Goal: Information Seeking & Learning: Compare options

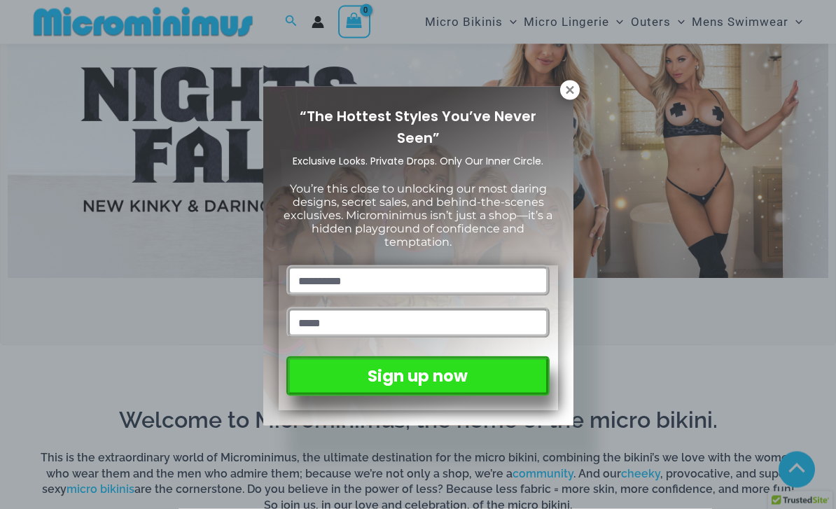
scroll to position [417, 0]
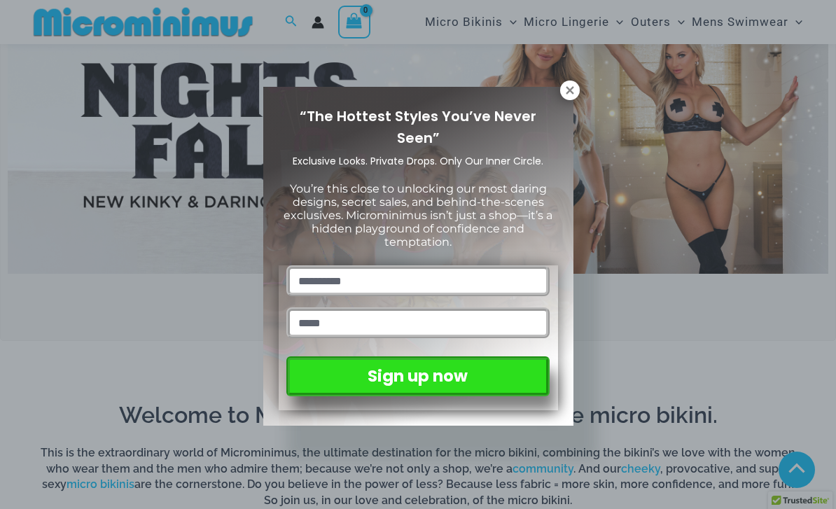
click at [569, 93] on icon at bounding box center [569, 90] width 13 height 13
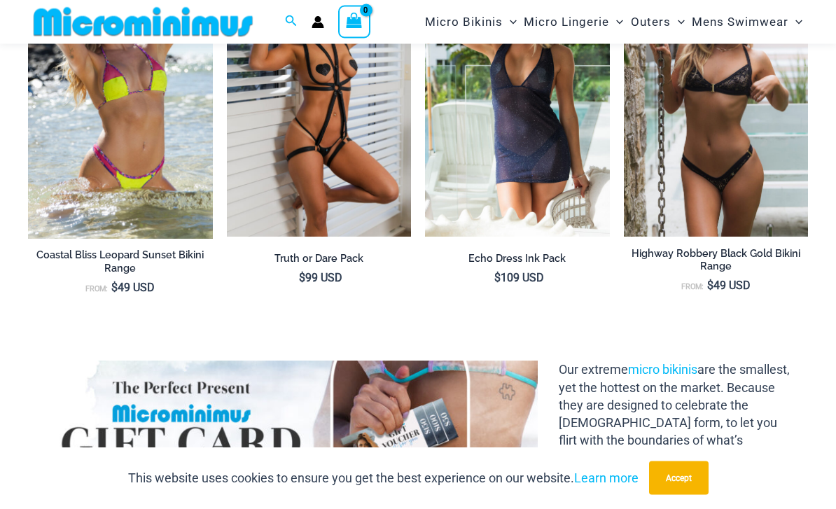
scroll to position [1474, 0]
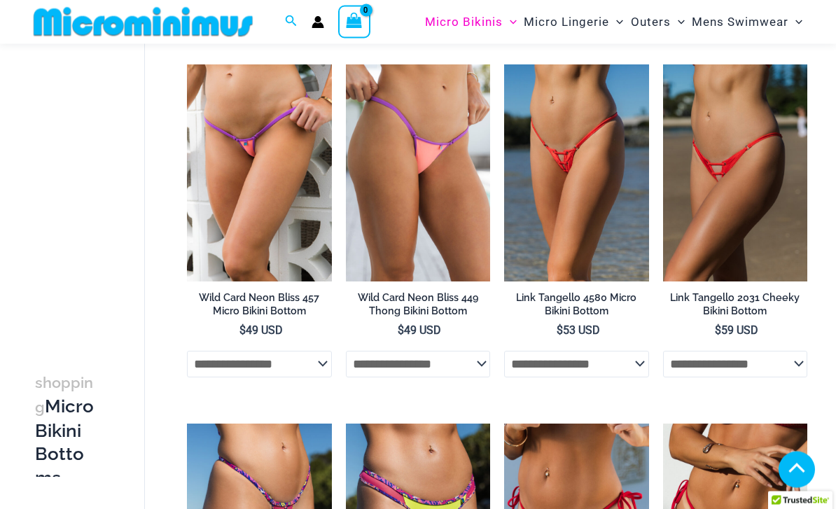
scroll to position [765, 0]
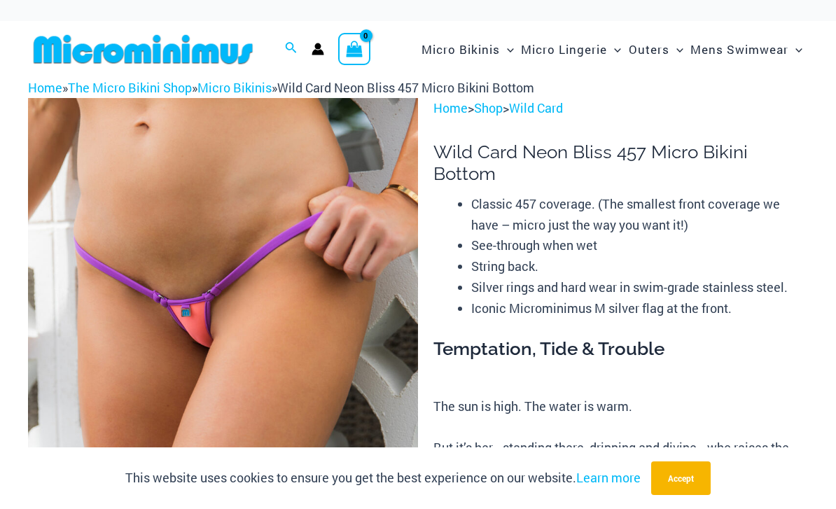
click at [561, 103] on link "Wild Card" at bounding box center [536, 107] width 54 height 17
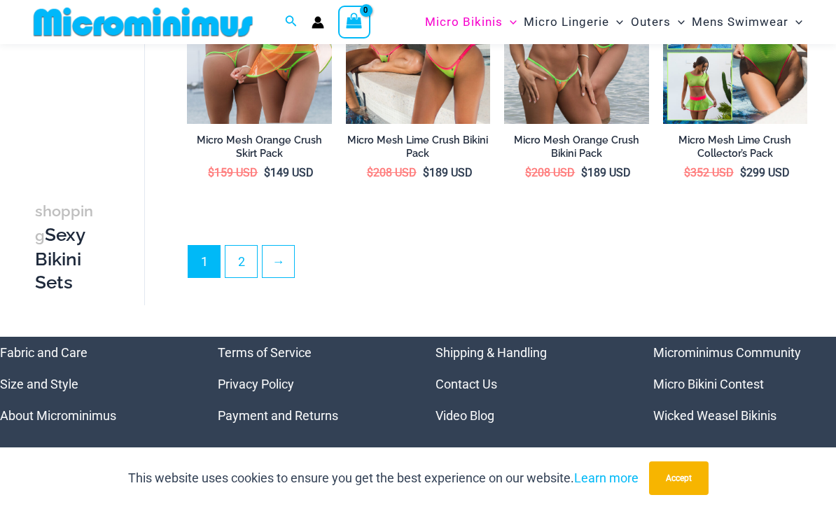
scroll to position [2534, 0]
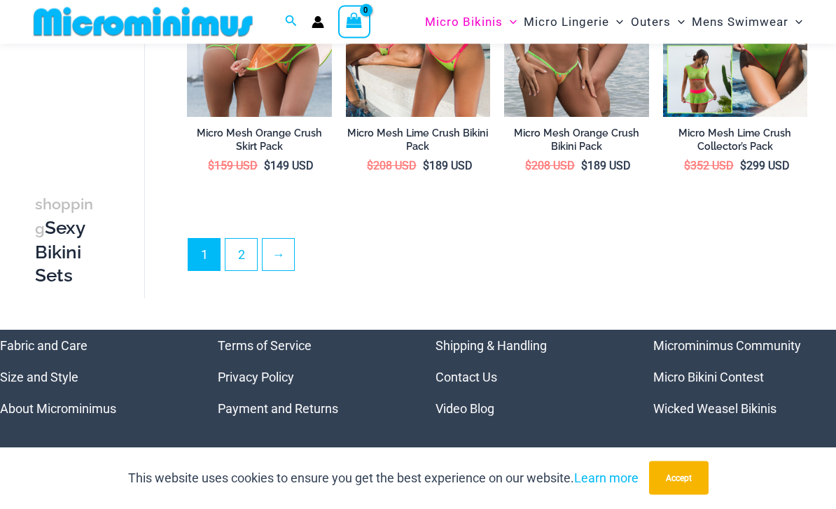
click at [239, 243] on link "2" at bounding box center [240, 254] width 31 height 31
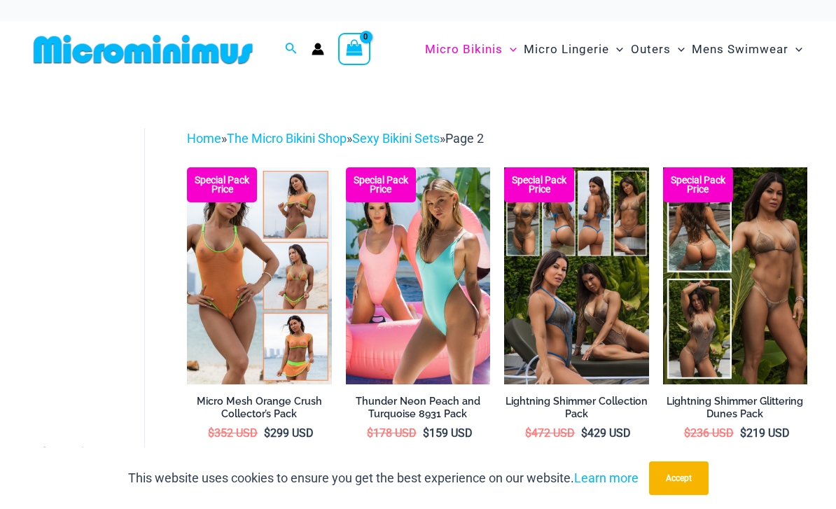
click at [439, 134] on link "Sexy Bikini Sets" at bounding box center [395, 138] width 87 height 15
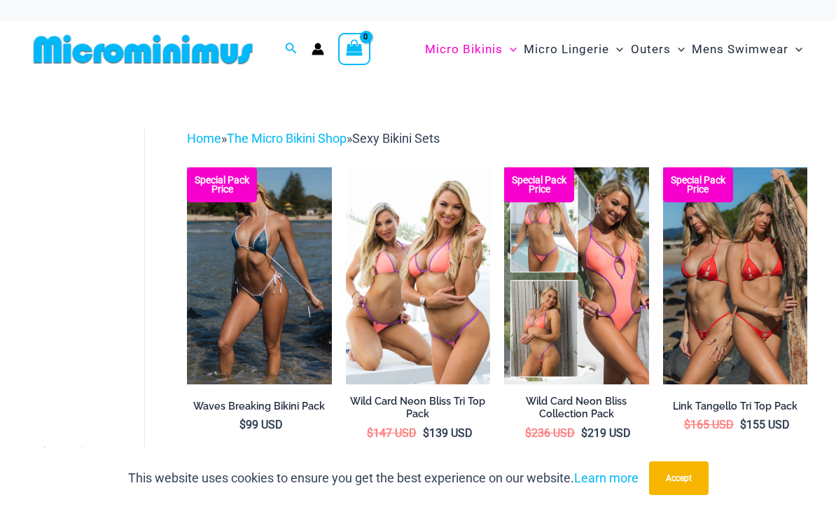
click at [326, 131] on link "The Micro Bikini Shop" at bounding box center [287, 138] width 120 height 15
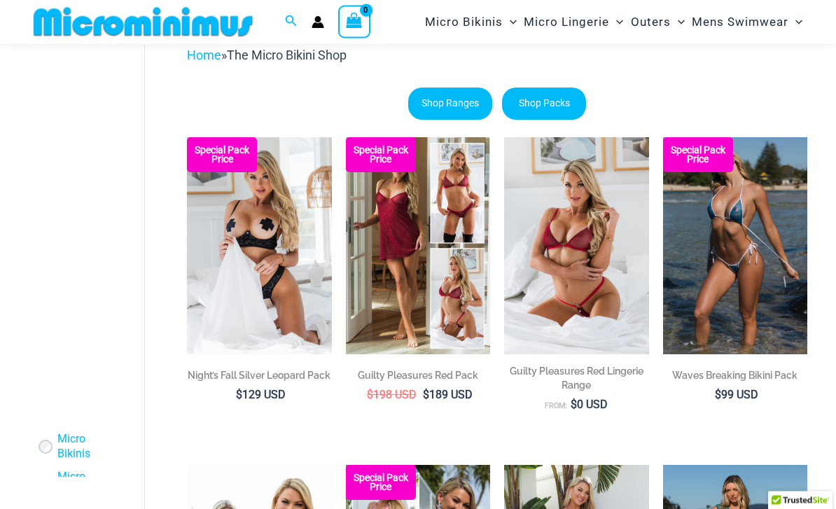
scroll to position [71, 0]
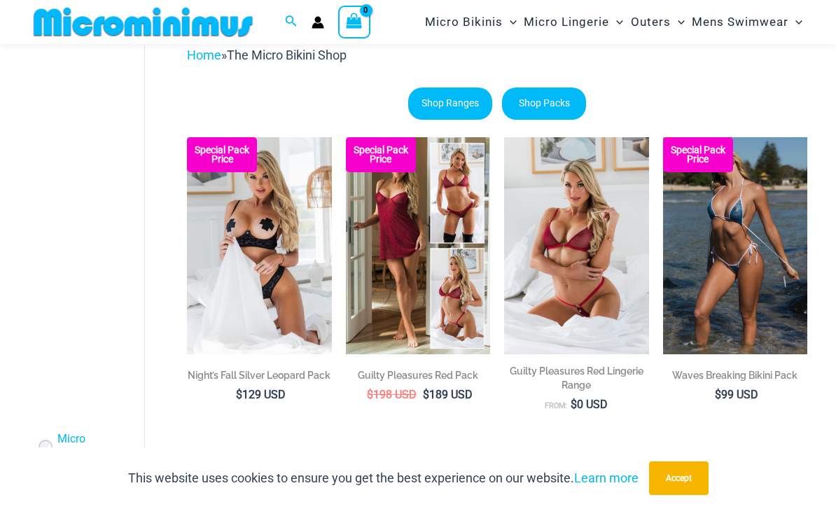
click at [470, 104] on link "Shop Ranges" at bounding box center [450, 103] width 84 height 32
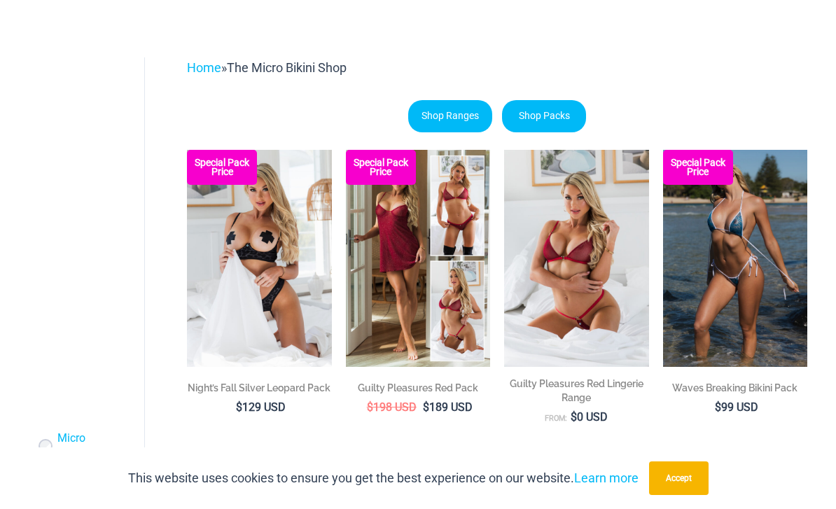
scroll to position [115, 0]
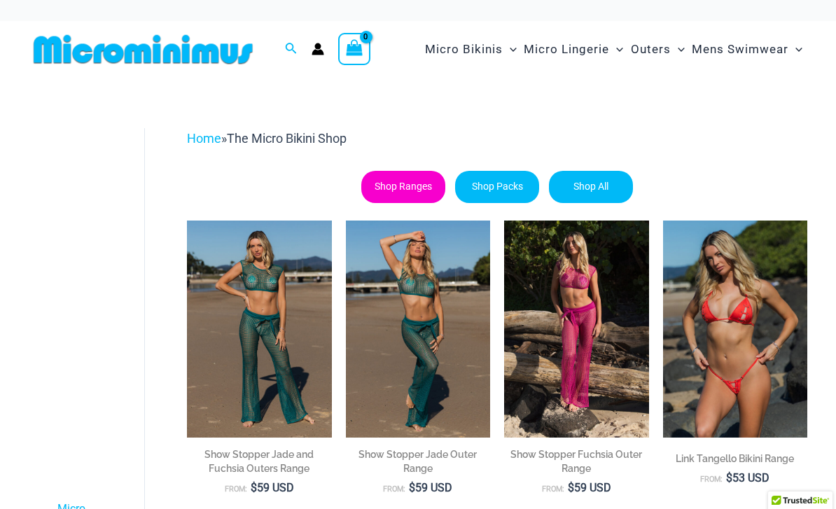
click at [617, 181] on link "Shop All" at bounding box center [591, 187] width 84 height 32
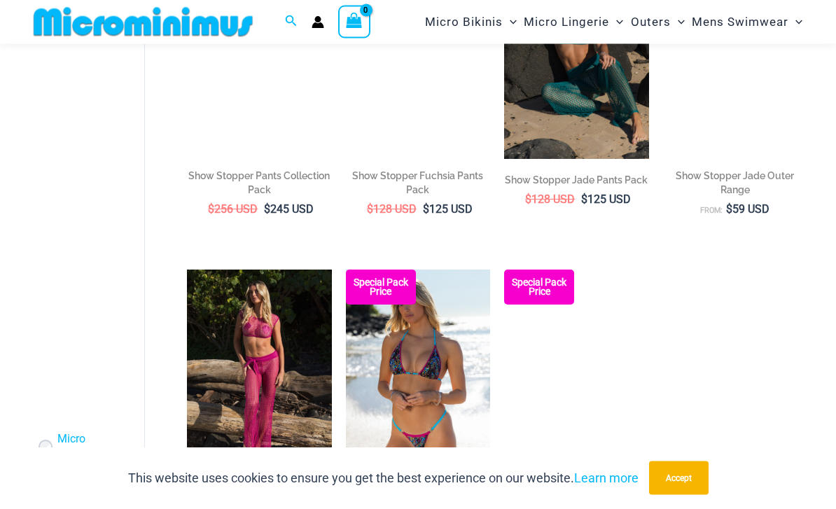
scroll to position [903, 0]
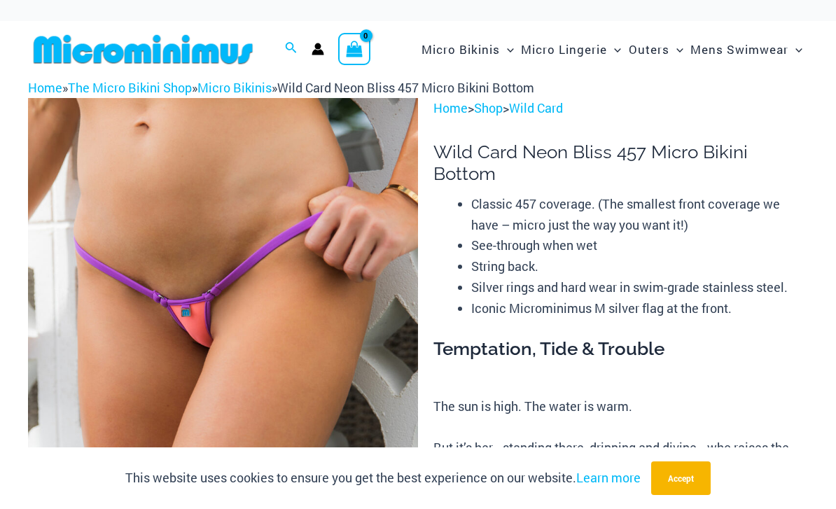
click at [258, 87] on link "Micro Bikinis" at bounding box center [234, 87] width 74 height 17
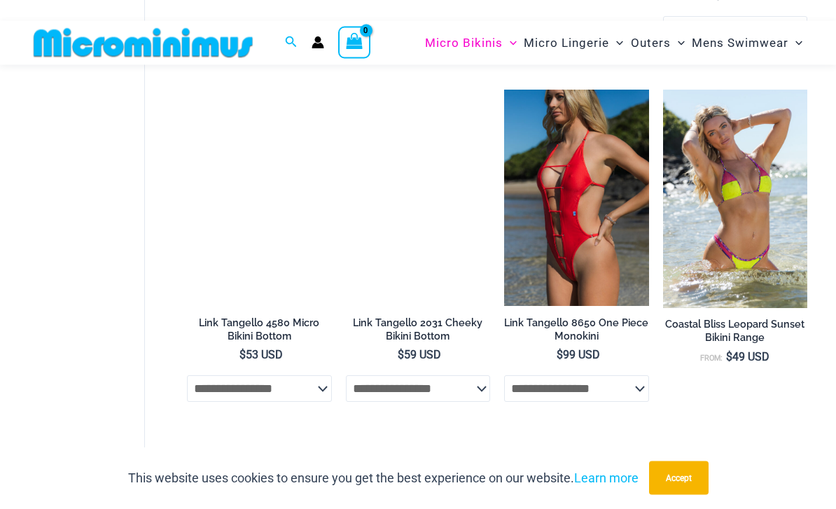
scroll to position [1498, 0]
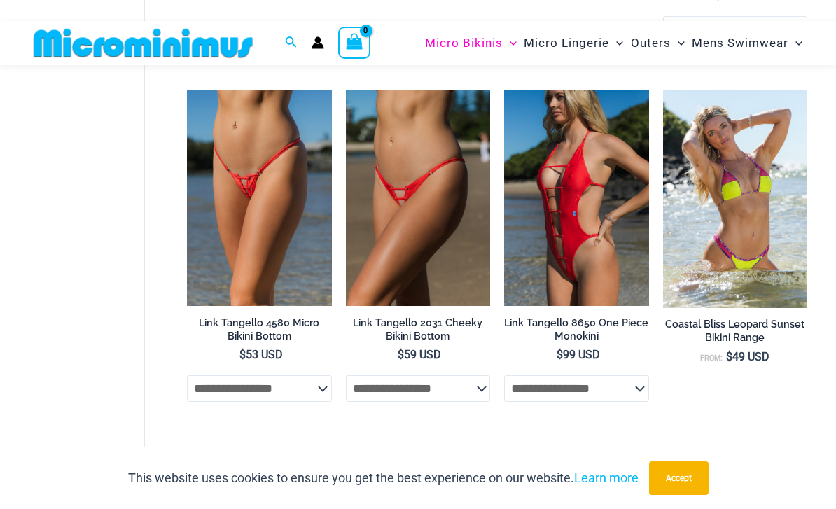
click at [346, 90] on img at bounding box center [346, 90] width 0 height 0
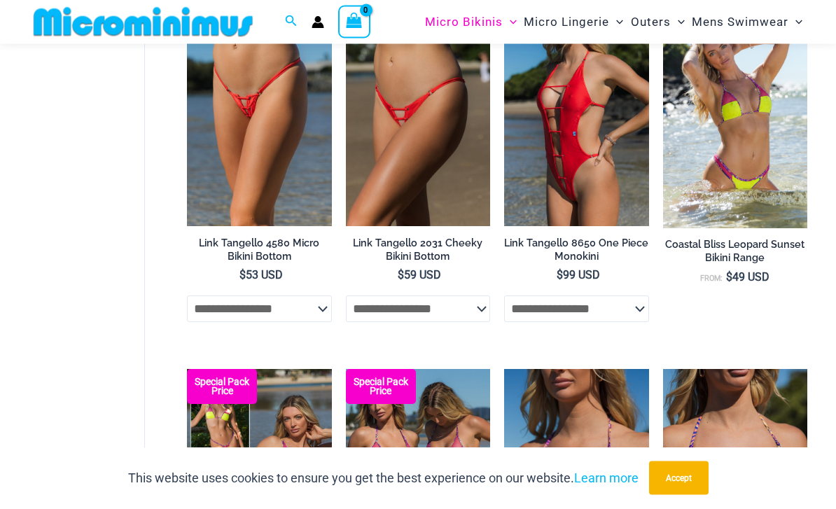
scroll to position [1578, 0]
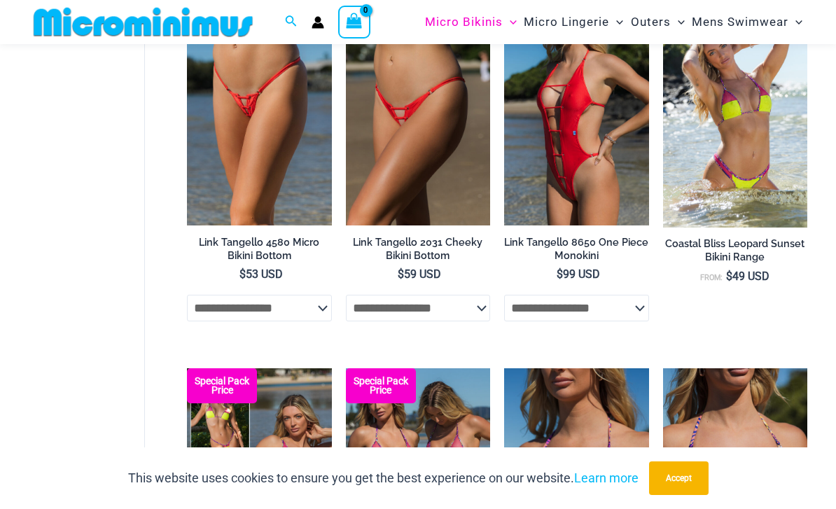
click at [187, 9] on img at bounding box center [187, 9] width 0 height 0
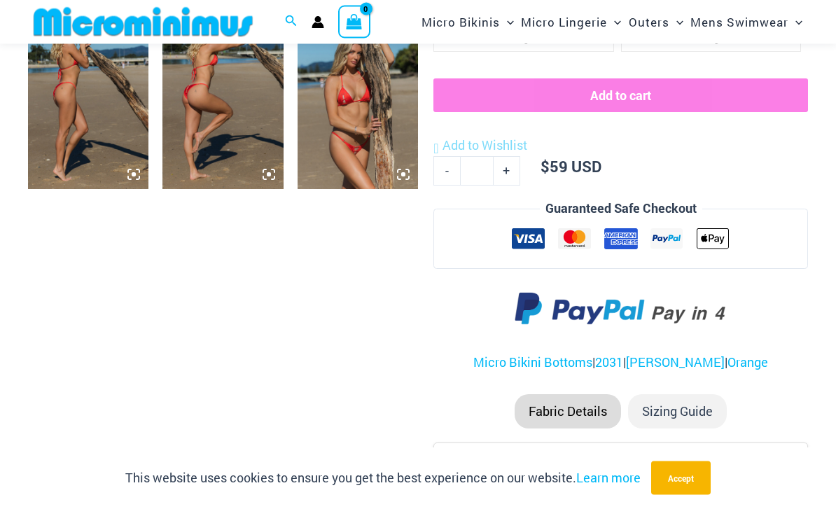
scroll to position [872, 0]
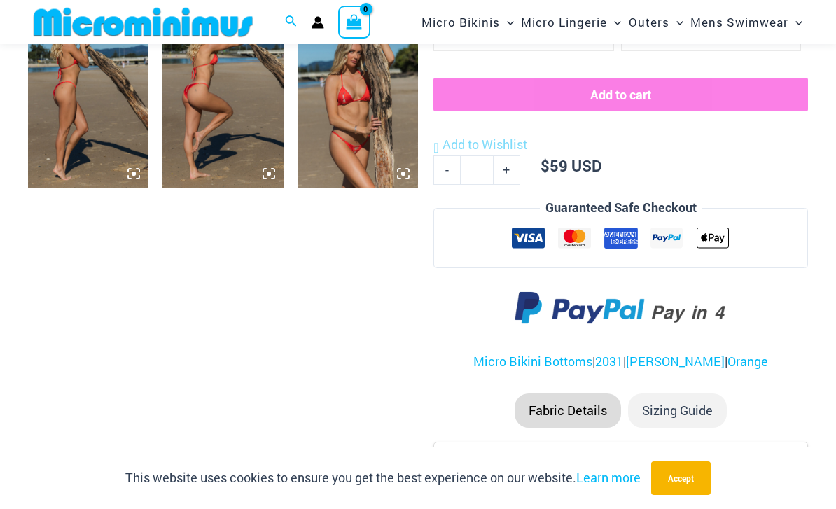
click at [388, 134] on img at bounding box center [357, 97] width 120 height 181
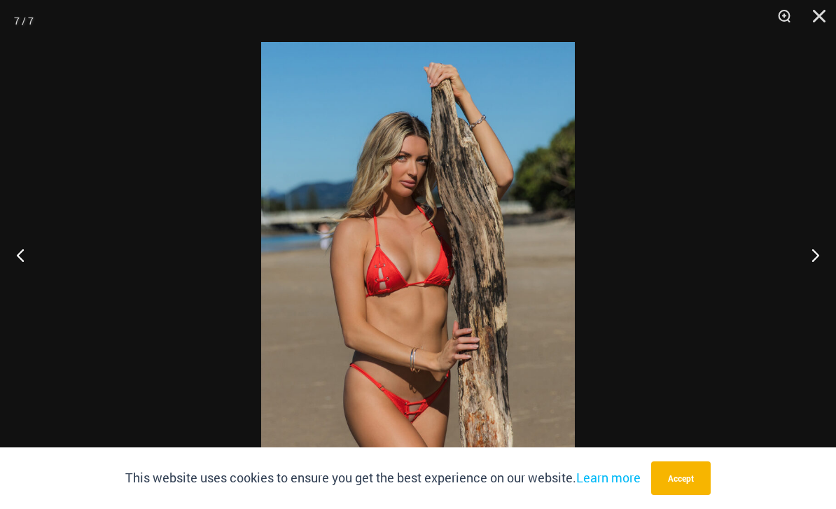
click at [820, 280] on button "Next" at bounding box center [809, 255] width 52 height 70
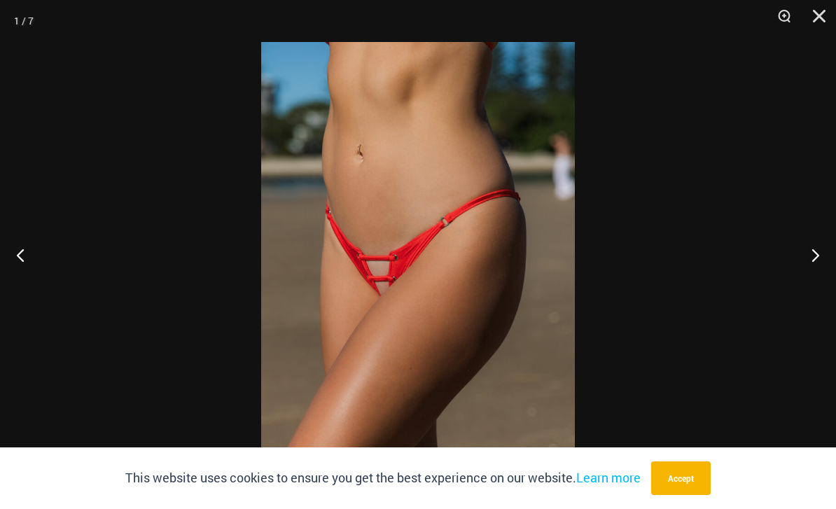
click at [803, 275] on button "Next" at bounding box center [809, 255] width 52 height 70
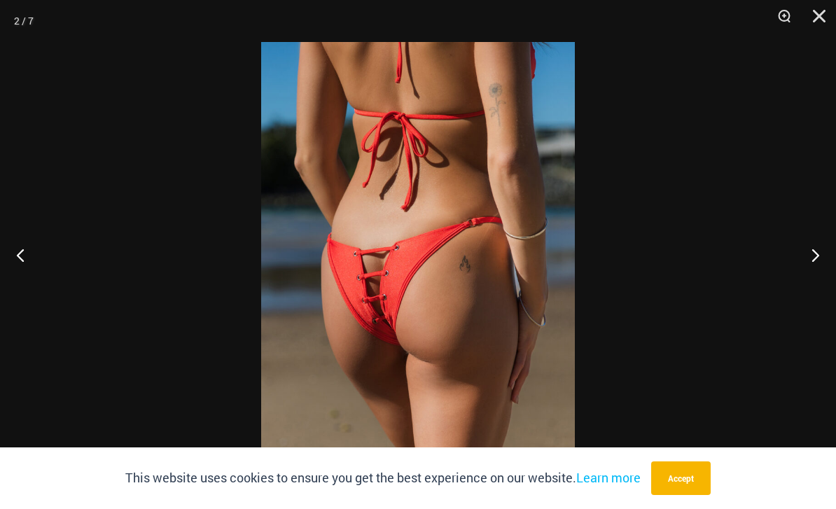
click at [803, 278] on button "Next" at bounding box center [809, 255] width 52 height 70
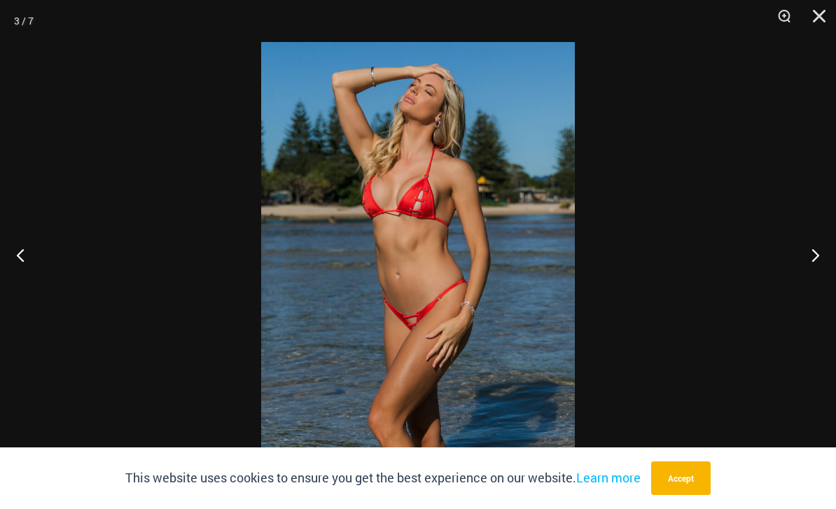
click at [803, 275] on button "Next" at bounding box center [809, 255] width 52 height 70
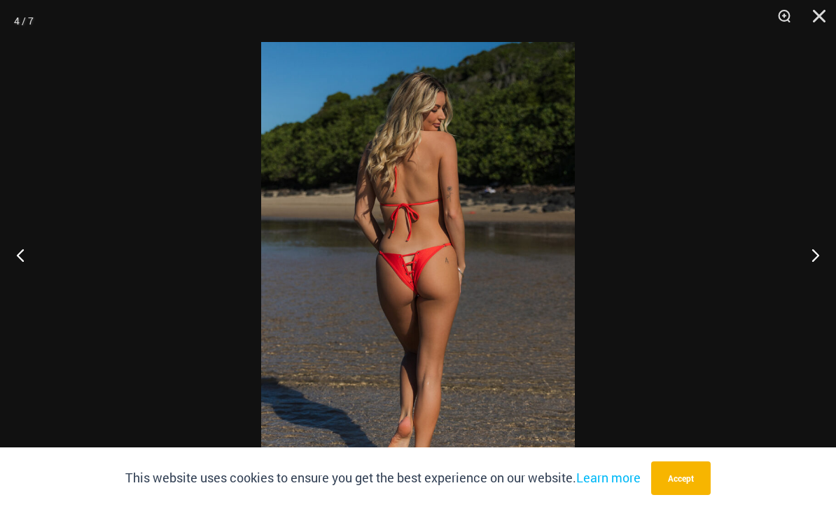
click at [800, 274] on button "Next" at bounding box center [809, 255] width 52 height 70
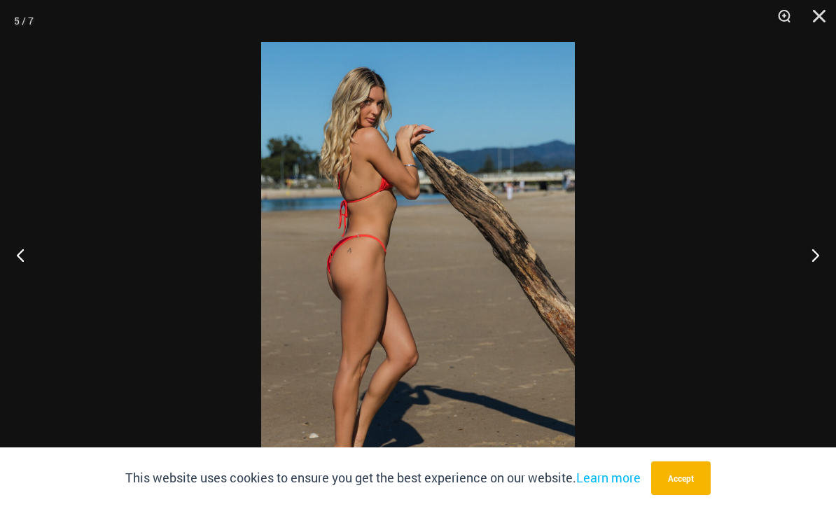
click at [798, 274] on button "Next" at bounding box center [809, 255] width 52 height 70
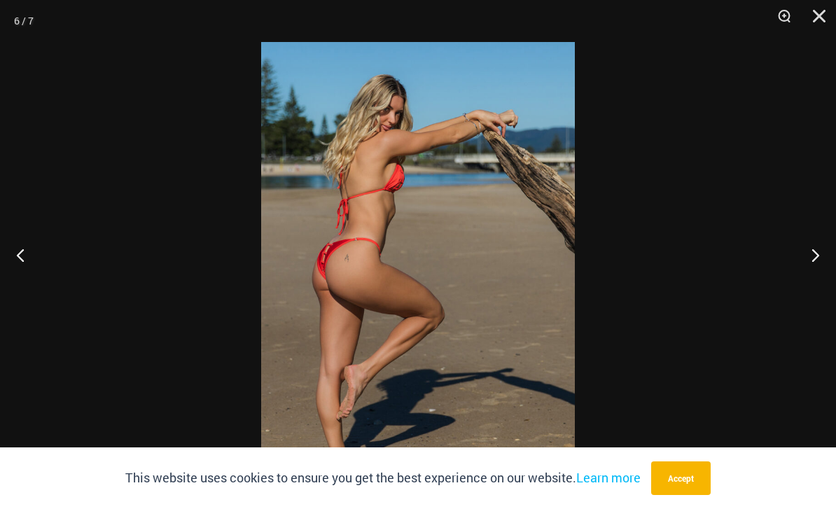
click at [796, 279] on button "Next" at bounding box center [809, 255] width 52 height 70
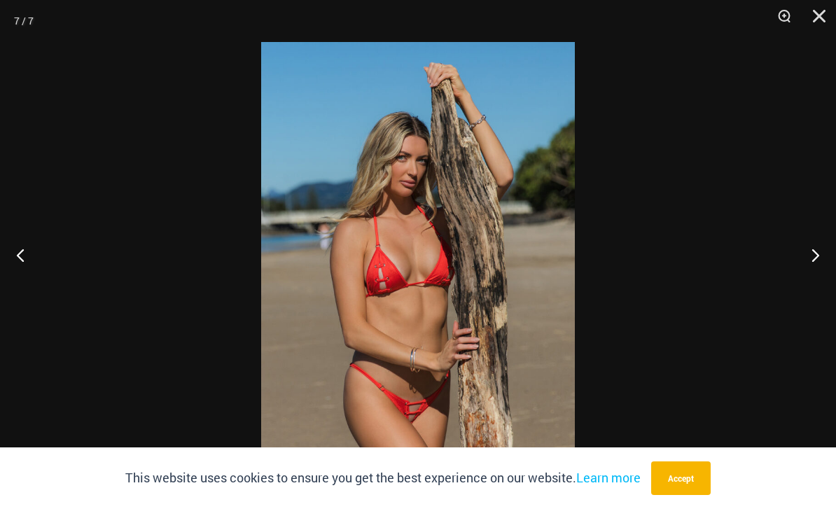
click at [793, 275] on button "Next" at bounding box center [809, 255] width 52 height 70
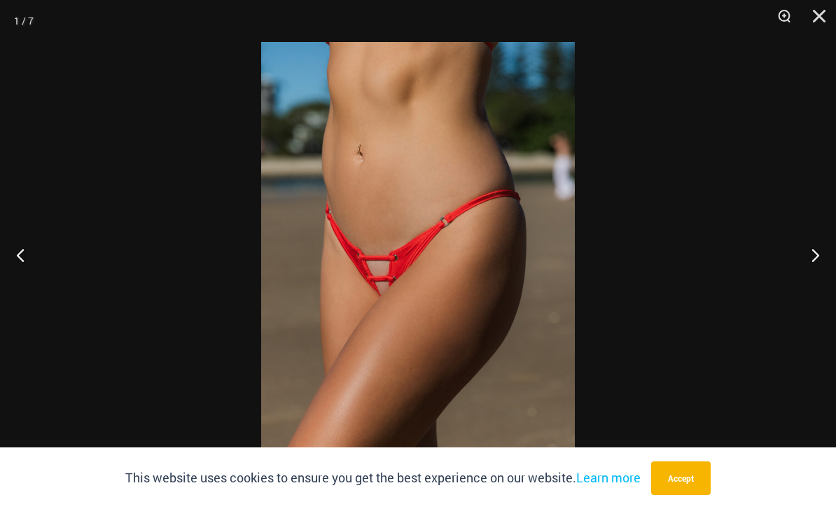
click at [792, 270] on button "Next" at bounding box center [809, 255] width 52 height 70
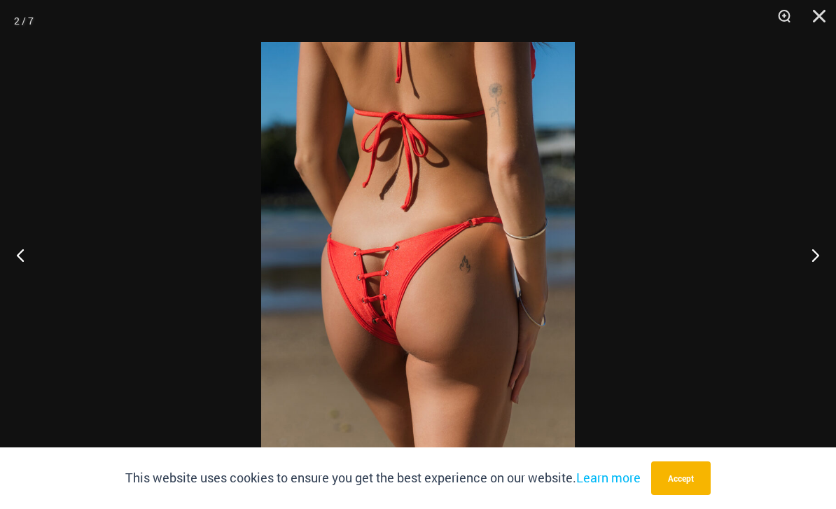
click at [786, 269] on button "Next" at bounding box center [809, 255] width 52 height 70
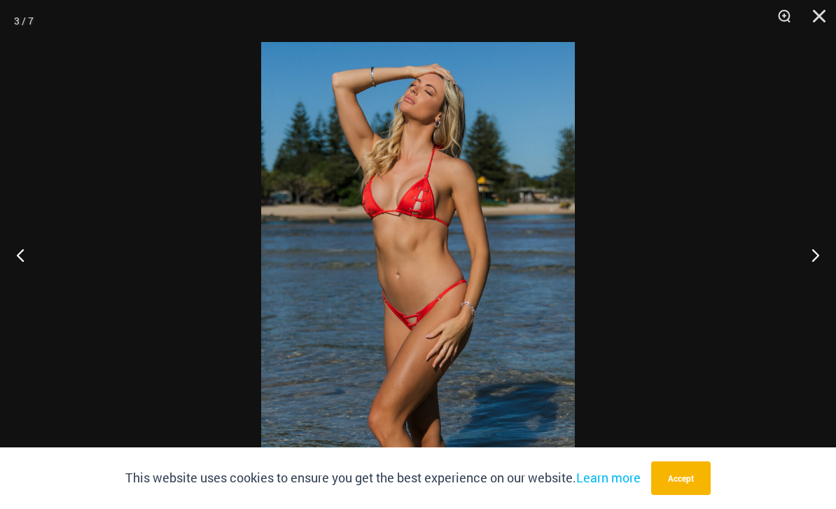
click at [792, 270] on button "Next" at bounding box center [809, 255] width 52 height 70
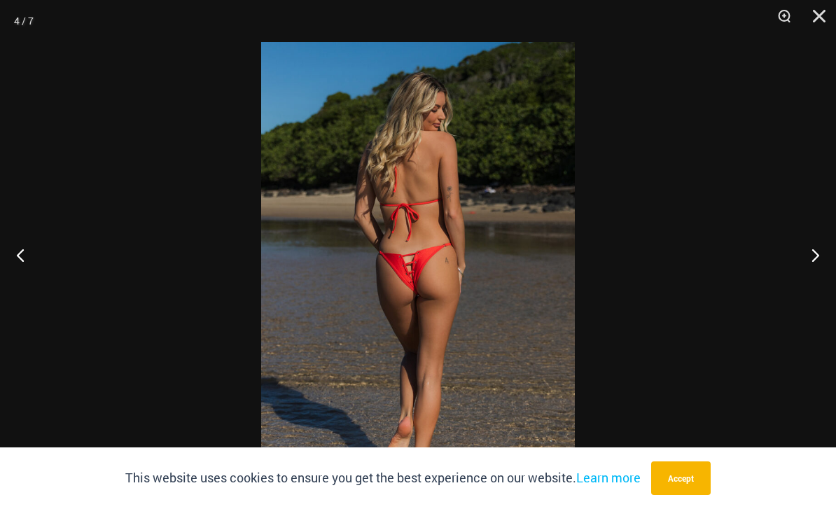
click at [785, 264] on button "Next" at bounding box center [809, 255] width 52 height 70
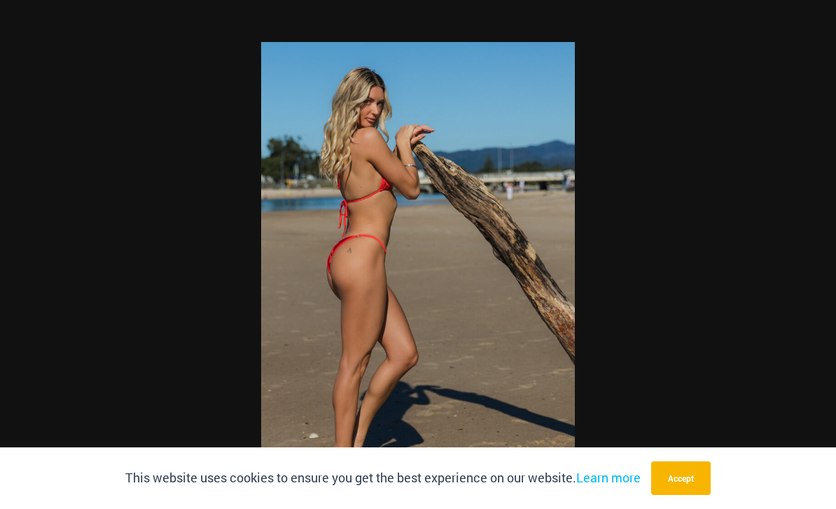
click at [782, 262] on div at bounding box center [418, 254] width 836 height 509
click at [775, 260] on div at bounding box center [418, 254] width 836 height 509
click at [792, 266] on div at bounding box center [418, 254] width 836 height 509
click at [800, 285] on button "Next" at bounding box center [809, 255] width 52 height 70
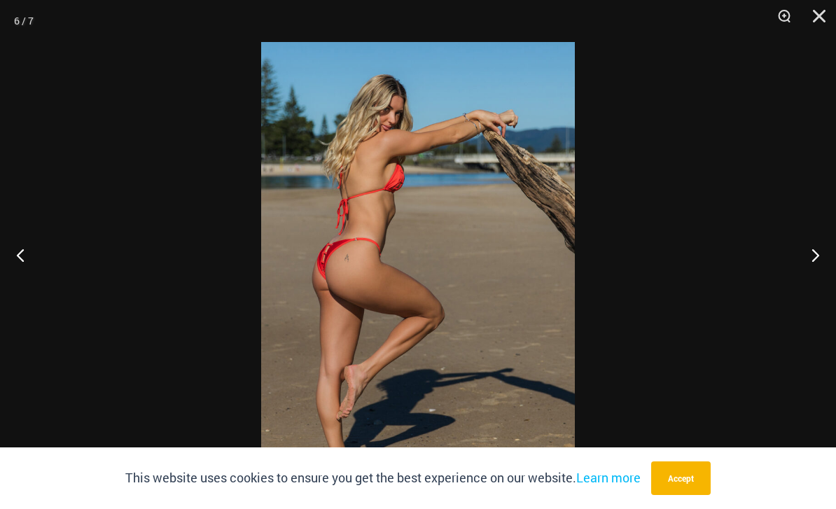
click at [803, 281] on button "Next" at bounding box center [809, 255] width 52 height 70
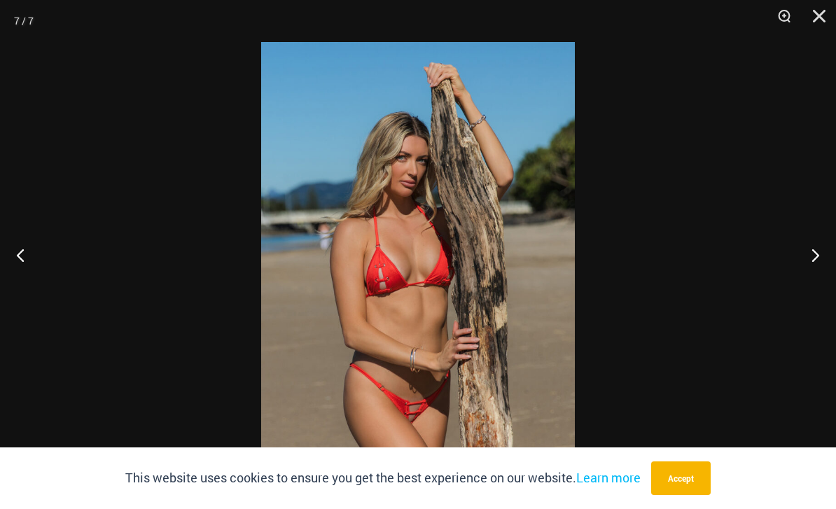
click at [803, 280] on button "Next" at bounding box center [809, 255] width 52 height 70
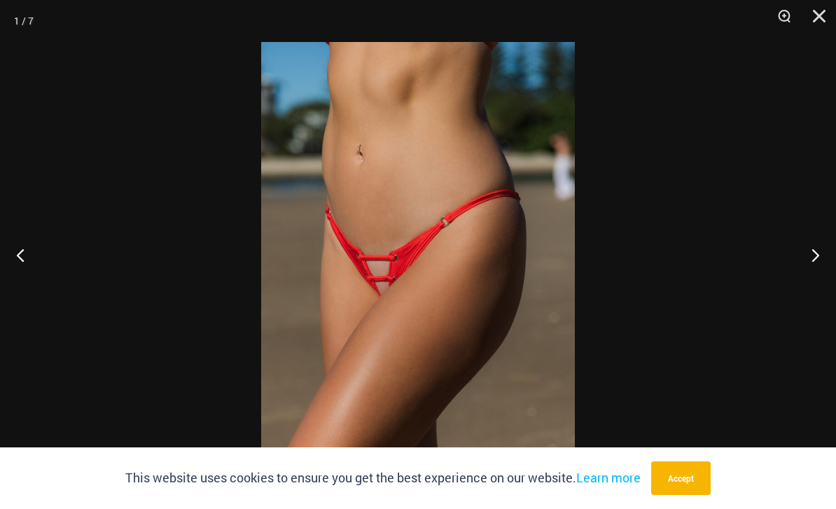
click at [803, 279] on button "Next" at bounding box center [809, 255] width 52 height 70
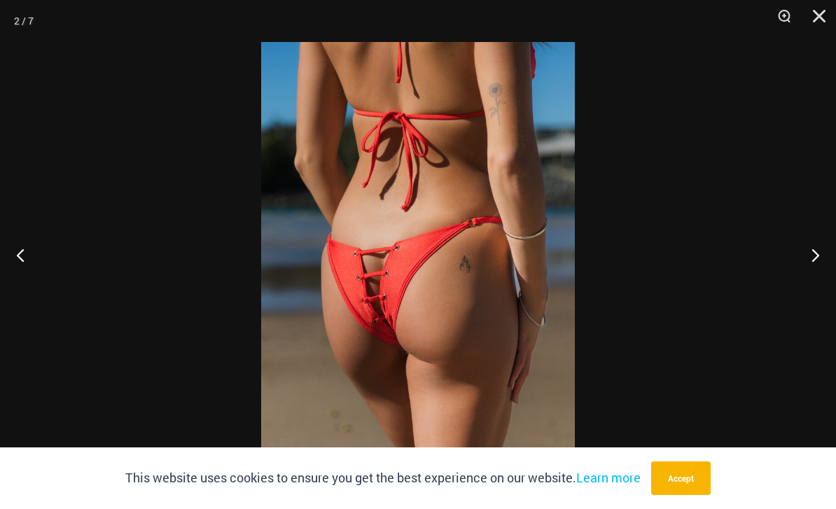
click at [829, 12] on button "Close" at bounding box center [813, 21] width 35 height 42
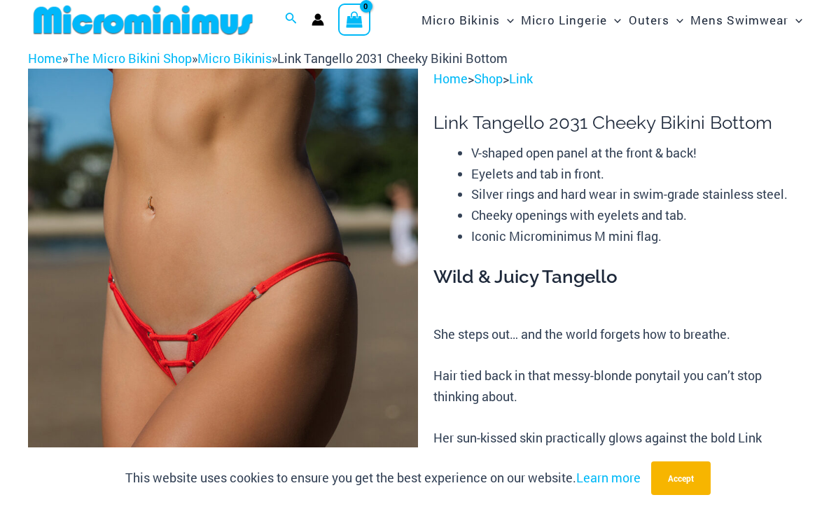
scroll to position [0, 0]
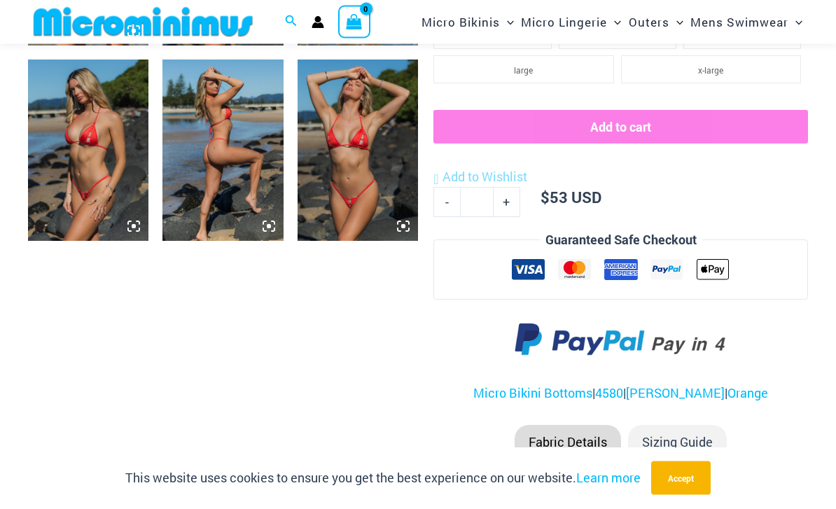
scroll to position [820, 0]
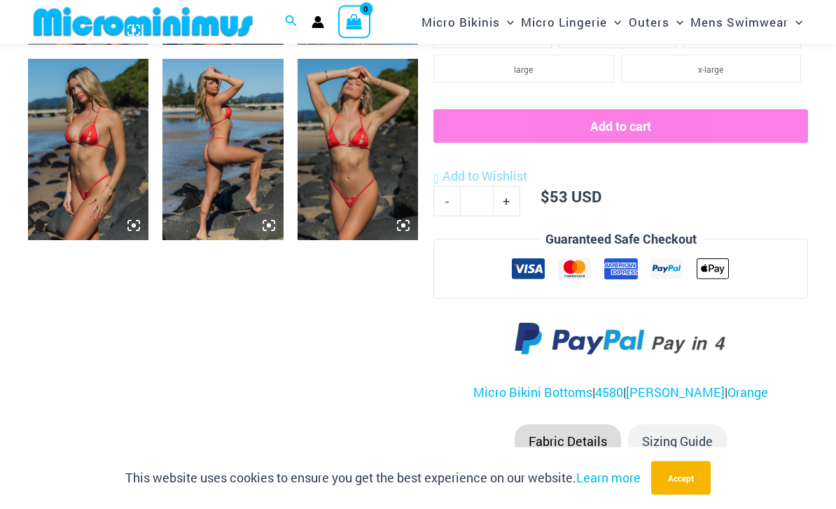
click at [393, 154] on img at bounding box center [357, 149] width 120 height 181
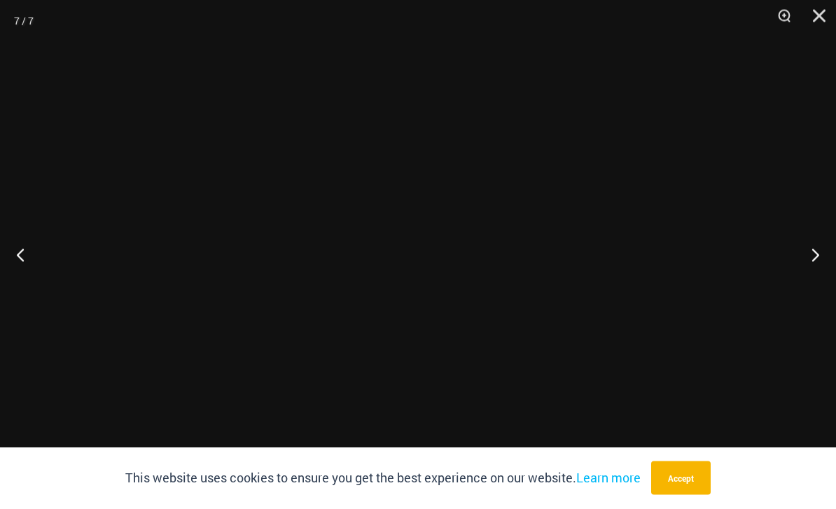
scroll to position [820, 0]
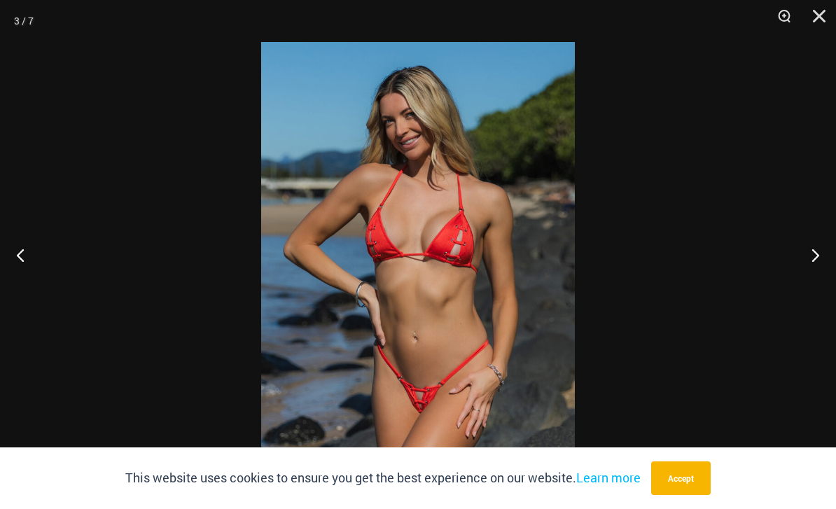
click at [817, 15] on button "Close" at bounding box center [813, 21] width 35 height 42
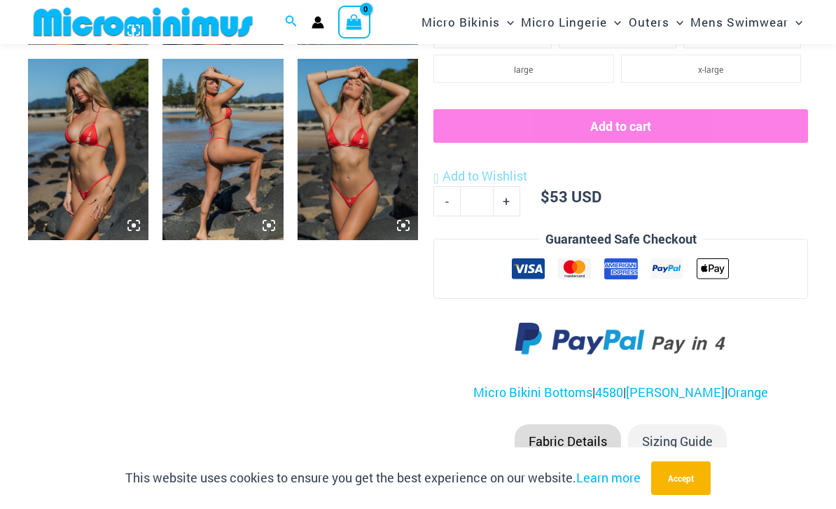
click at [782, 323] on div at bounding box center [620, 339] width 374 height 57
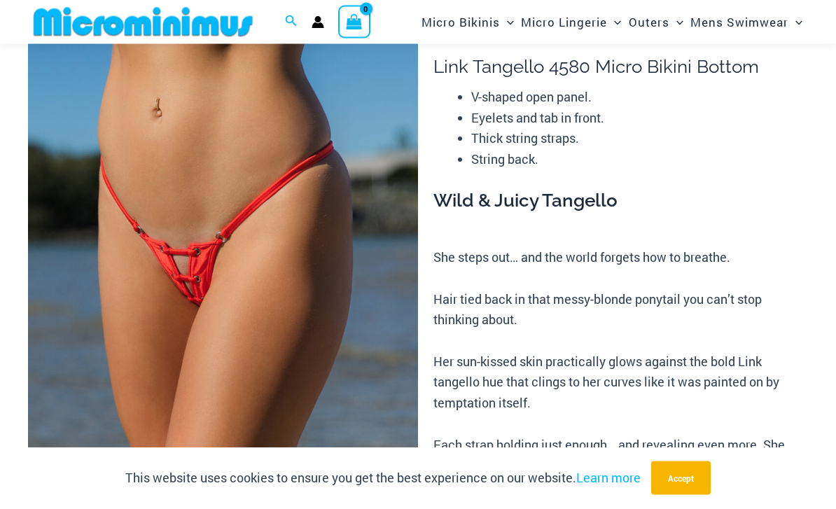
scroll to position [0, 0]
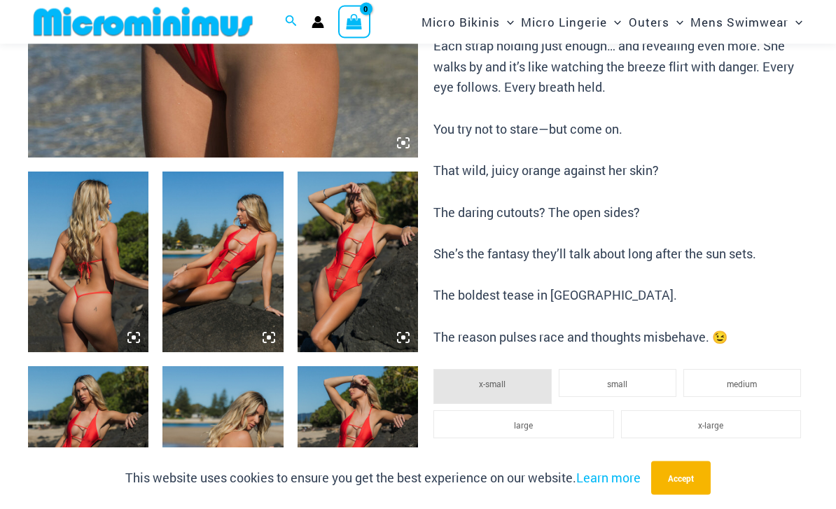
scroll to position [513, 0]
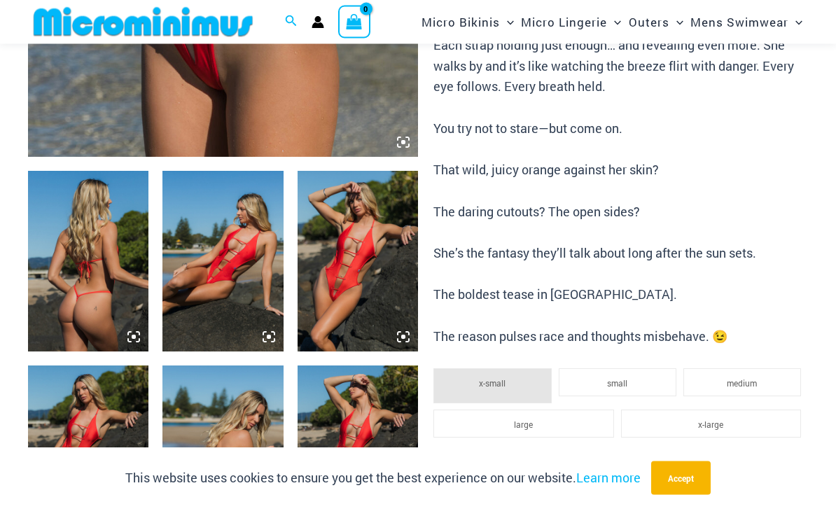
click at [224, 276] on img at bounding box center [222, 261] width 120 height 181
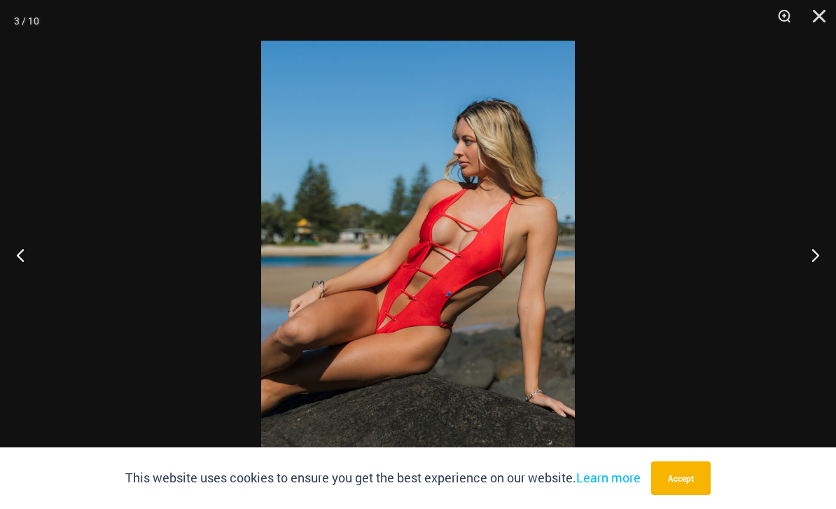
click at [828, 276] on button "Next" at bounding box center [809, 255] width 52 height 70
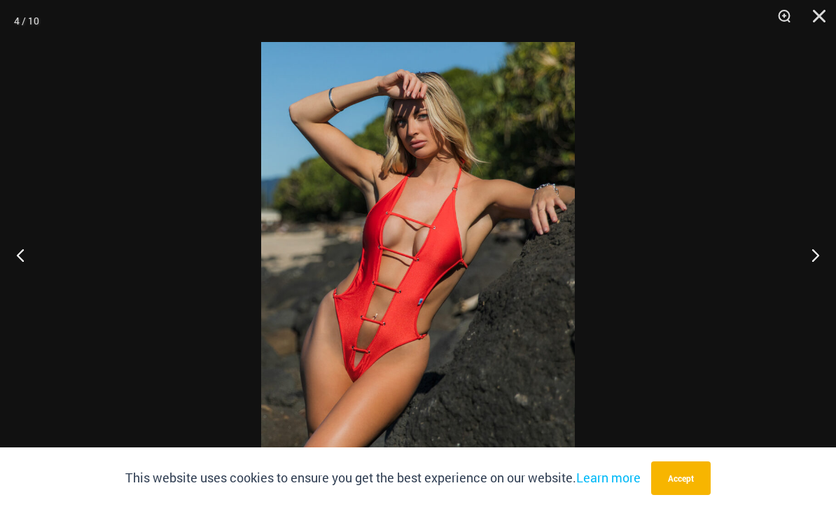
click at [783, 281] on button "Next" at bounding box center [809, 255] width 52 height 70
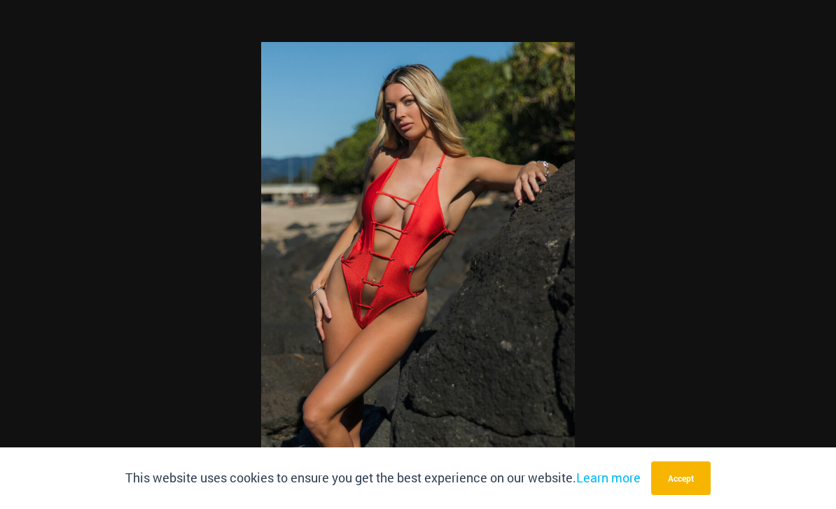
click at [774, 278] on div at bounding box center [418, 254] width 836 height 509
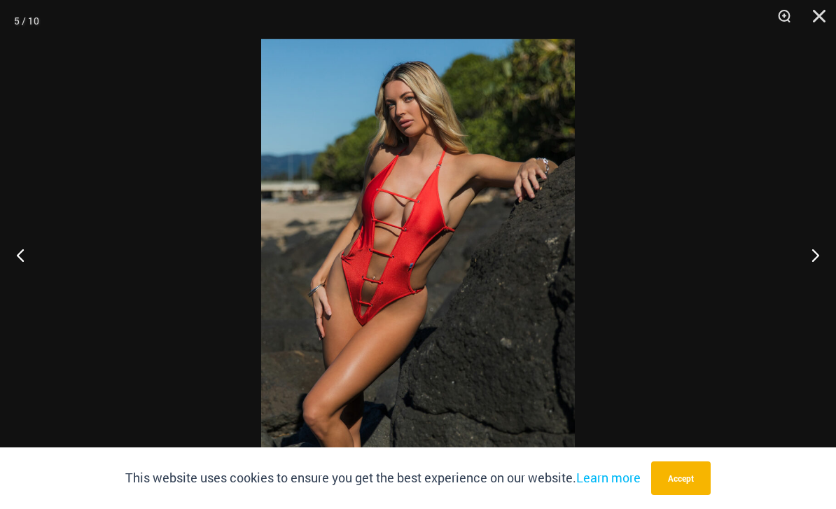
click at [778, 283] on div at bounding box center [418, 254] width 836 height 509
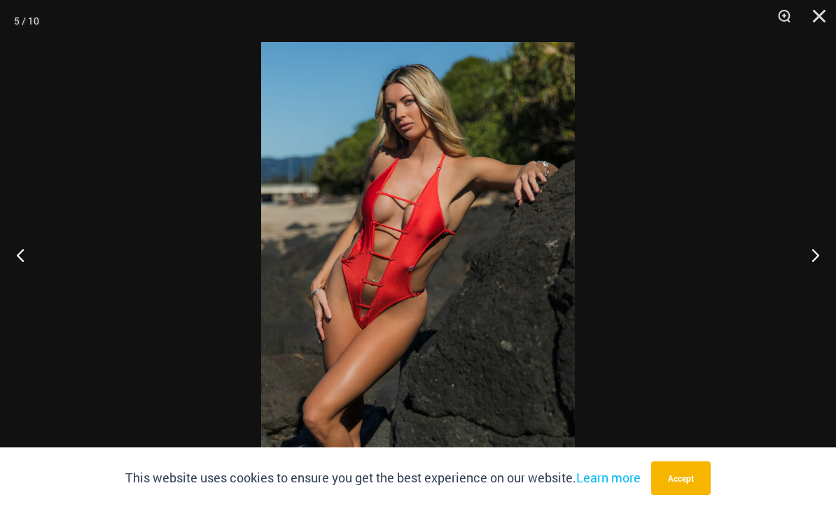
click at [807, 284] on button "Next" at bounding box center [809, 255] width 52 height 70
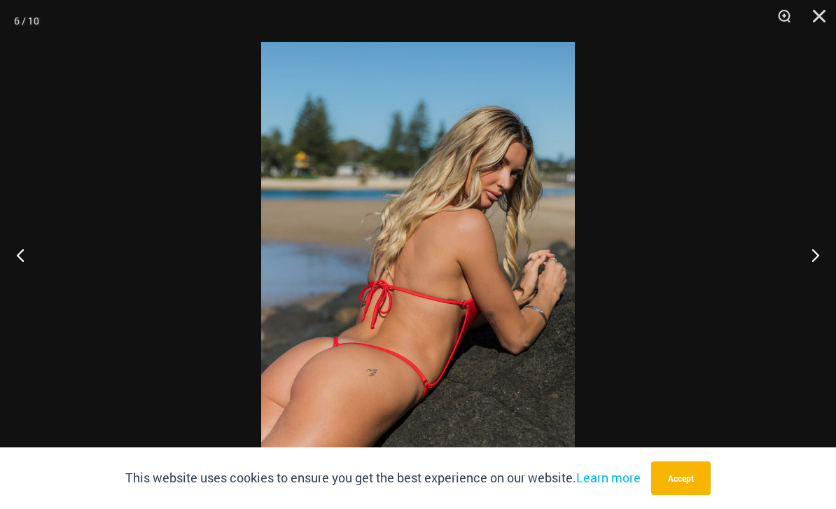
click at [812, 289] on button "Next" at bounding box center [809, 255] width 52 height 70
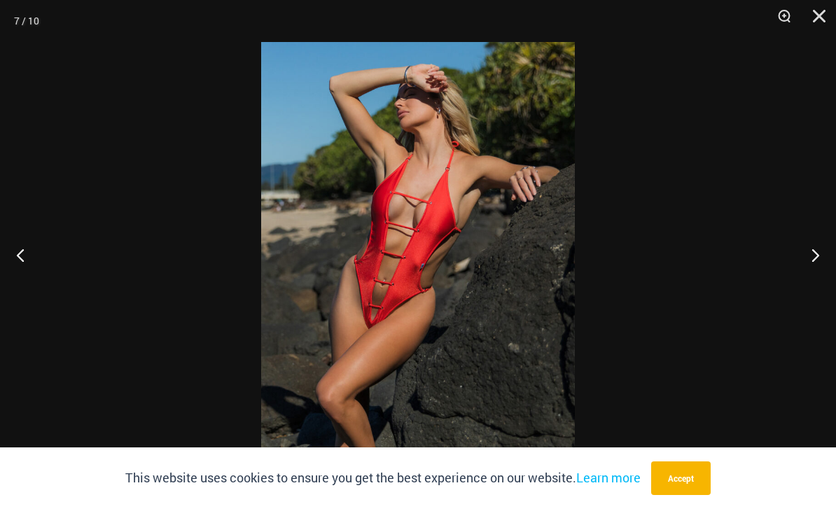
click at [811, 286] on button "Next" at bounding box center [809, 255] width 52 height 70
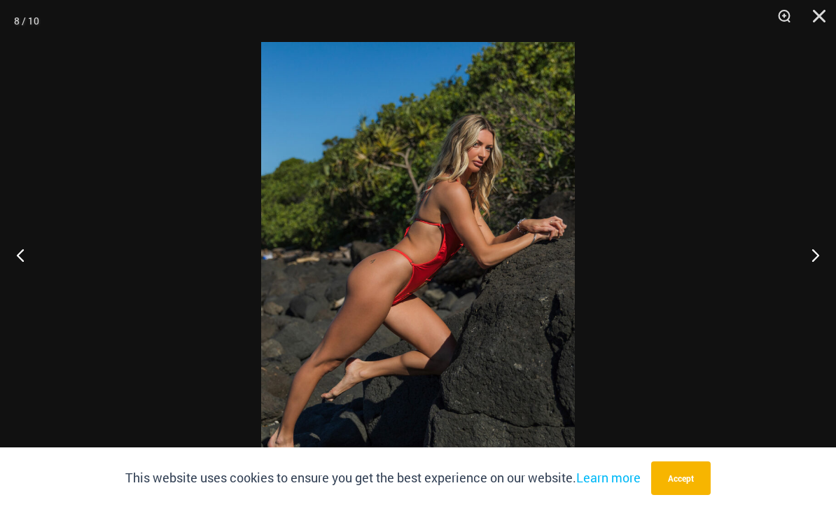
click at [809, 283] on button "Next" at bounding box center [809, 255] width 52 height 70
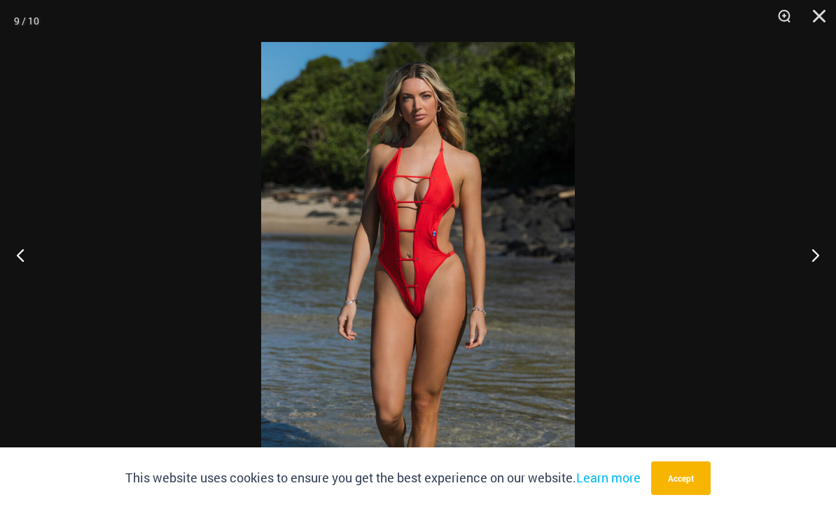
click at [806, 290] on button "Next" at bounding box center [809, 255] width 52 height 70
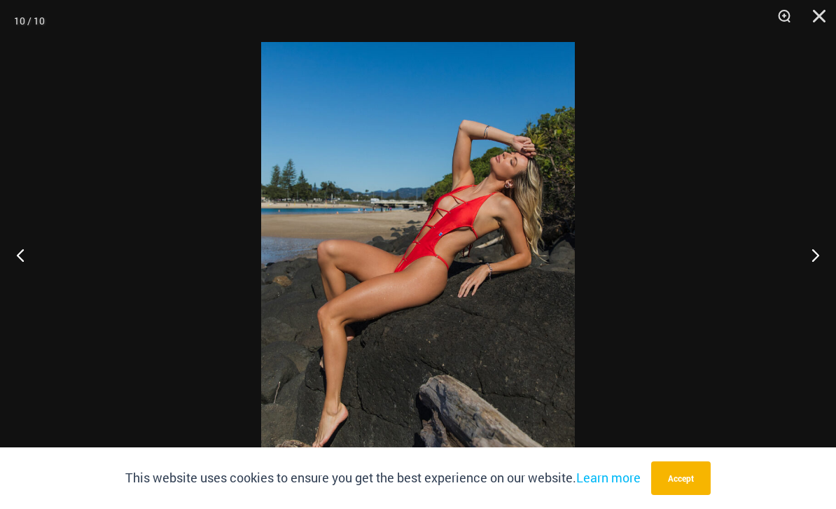
click at [806, 290] on button "Next" at bounding box center [809, 255] width 52 height 70
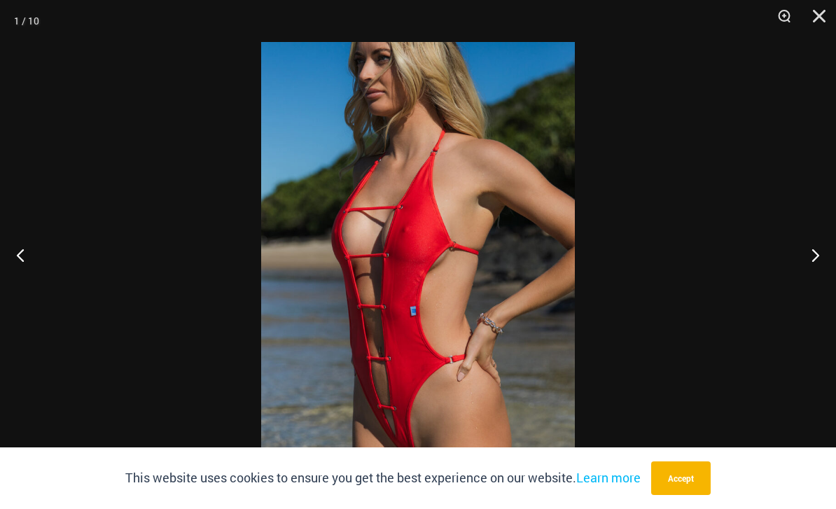
click at [805, 288] on button "Next" at bounding box center [809, 255] width 52 height 70
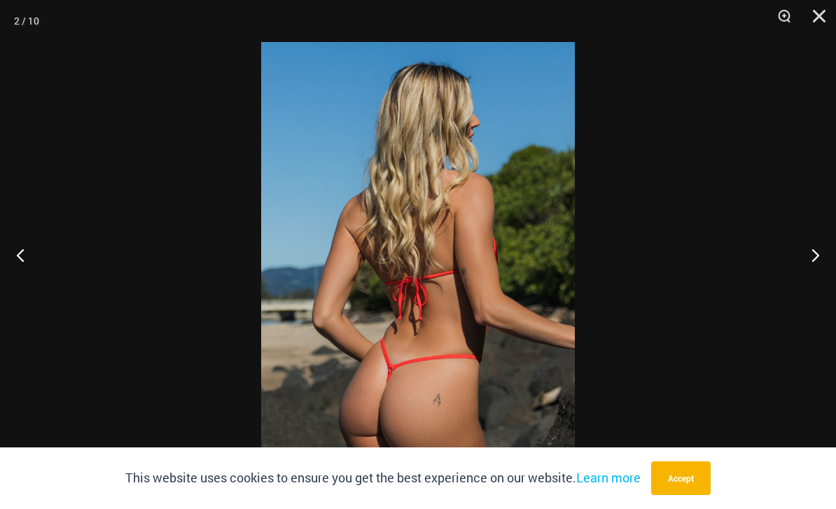
click at [818, 34] on button "Close" at bounding box center [813, 21] width 35 height 42
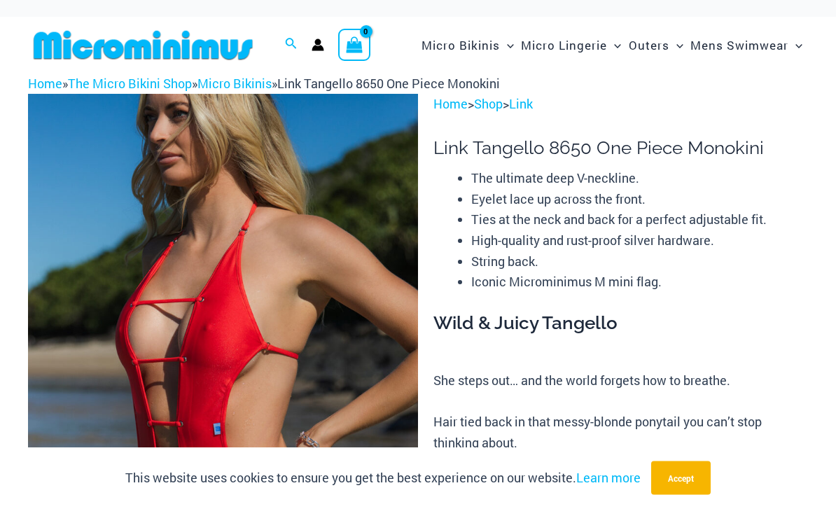
scroll to position [0, 0]
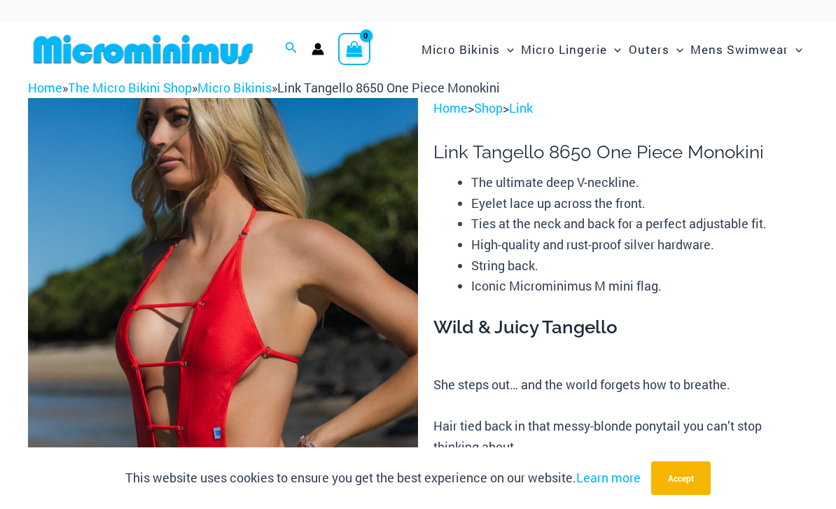
click at [272, 80] on link "Micro Bikinis" at bounding box center [234, 87] width 74 height 17
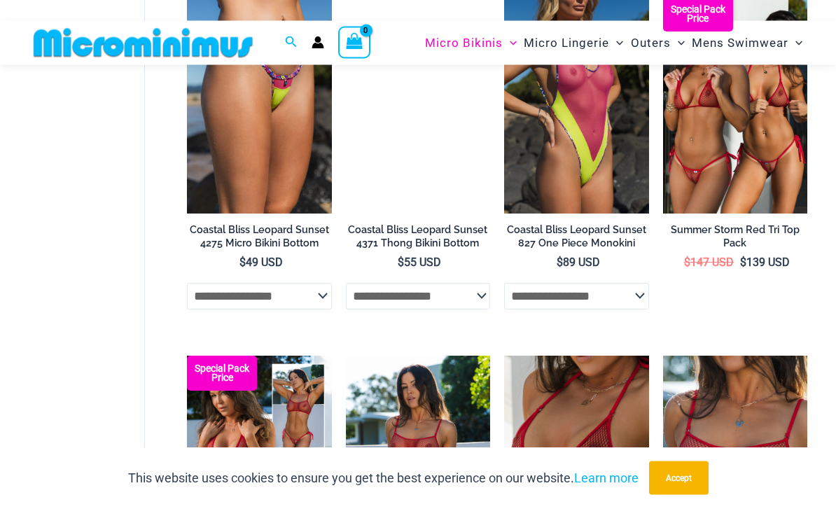
scroll to position [2309, 0]
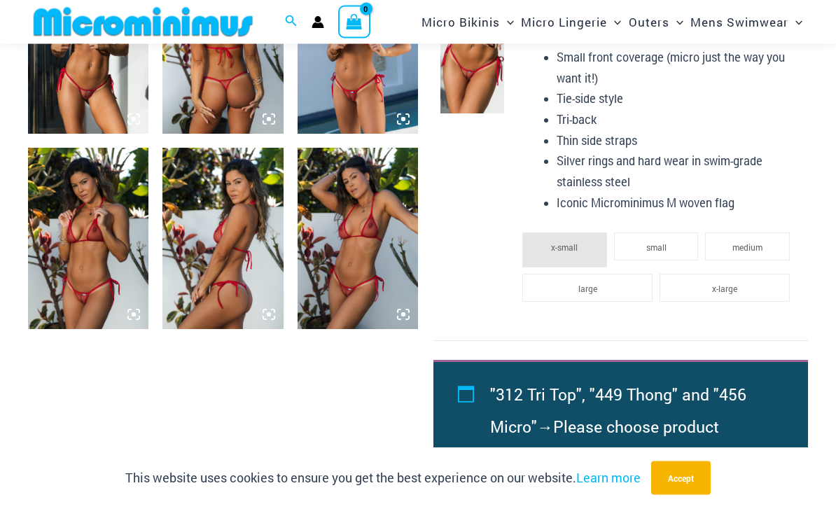
scroll to position [1121, 0]
click at [45, 101] on img at bounding box center [88, 43] width 120 height 181
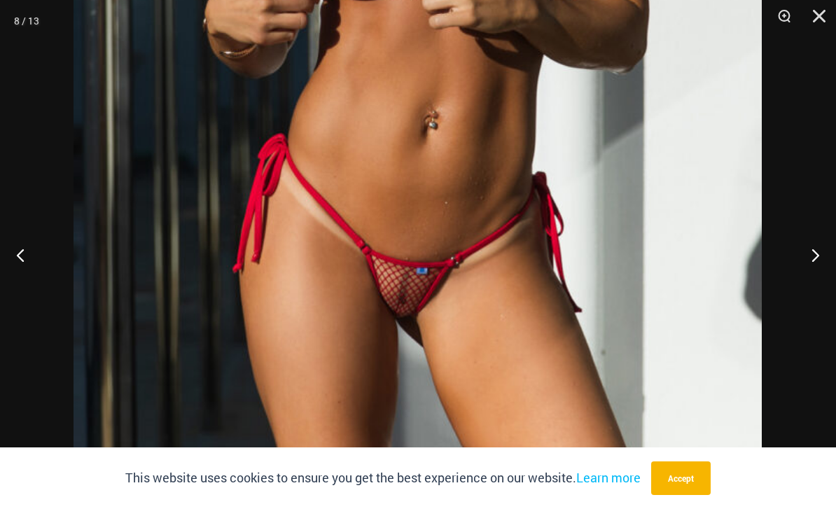
click at [812, 269] on button "Next" at bounding box center [809, 255] width 52 height 70
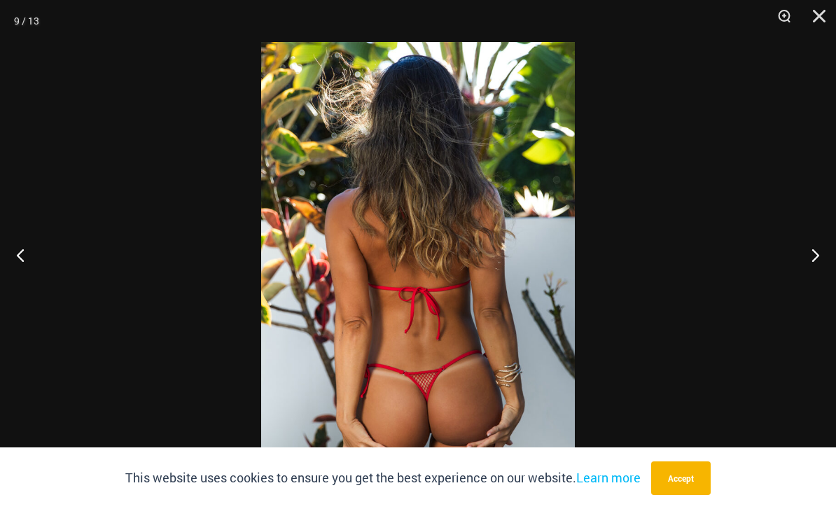
click at [803, 280] on button "Next" at bounding box center [809, 255] width 52 height 70
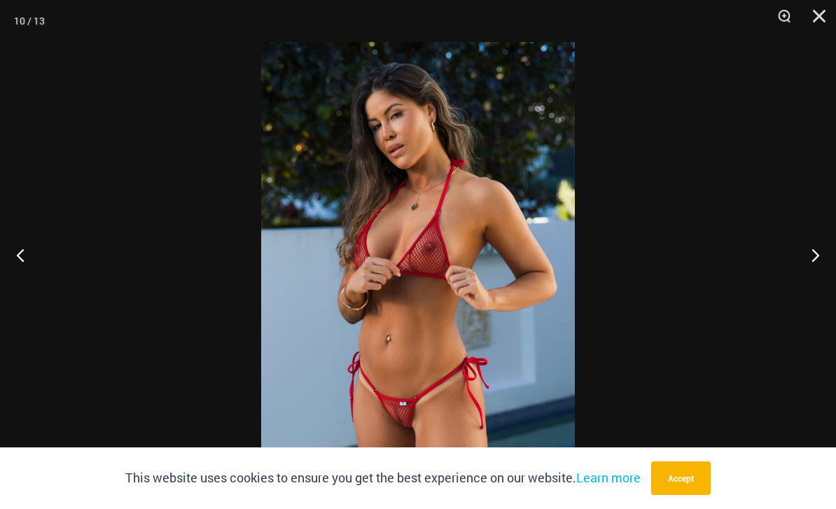
click at [802, 277] on button "Next" at bounding box center [809, 255] width 52 height 70
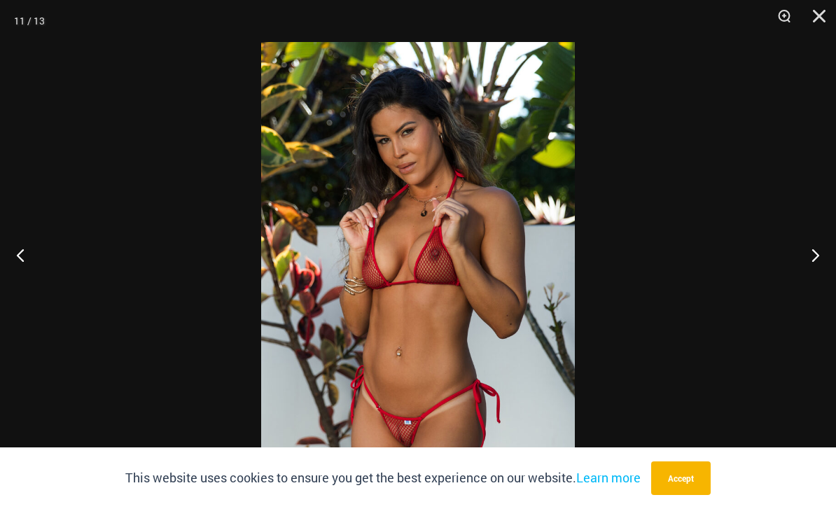
click at [803, 276] on button "Next" at bounding box center [809, 255] width 52 height 70
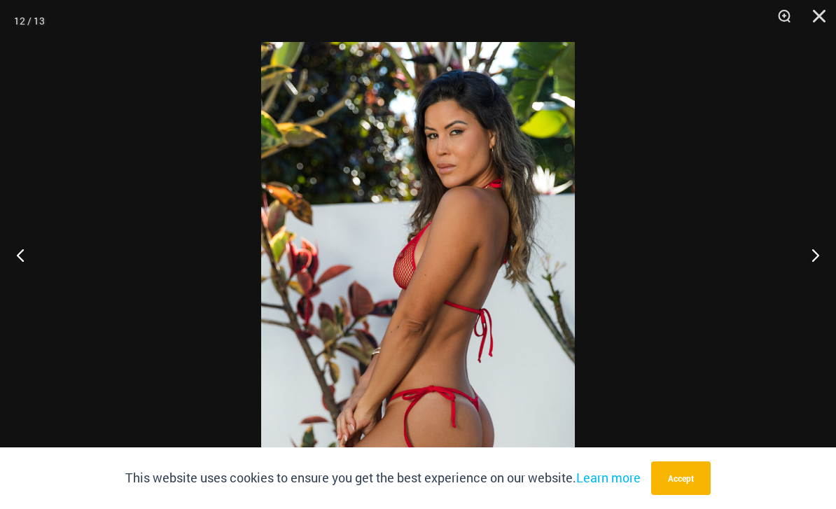
click at [804, 274] on button "Next" at bounding box center [809, 255] width 52 height 70
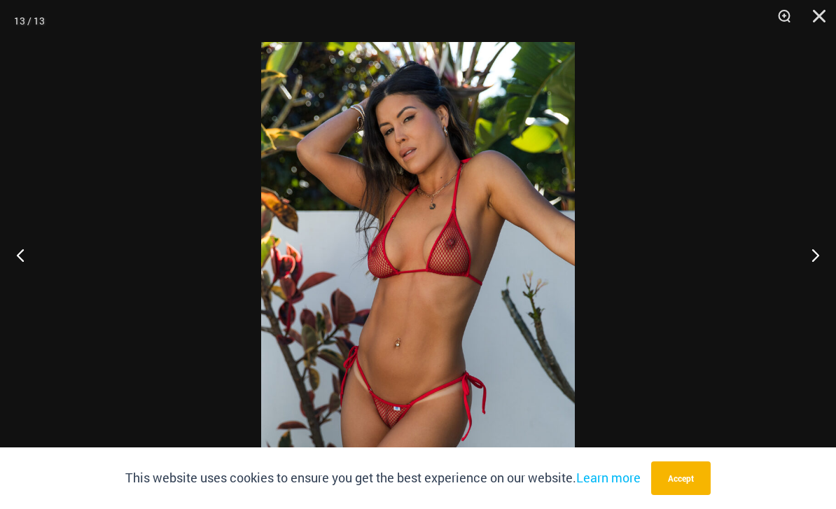
click at [803, 269] on button "Next" at bounding box center [809, 255] width 52 height 70
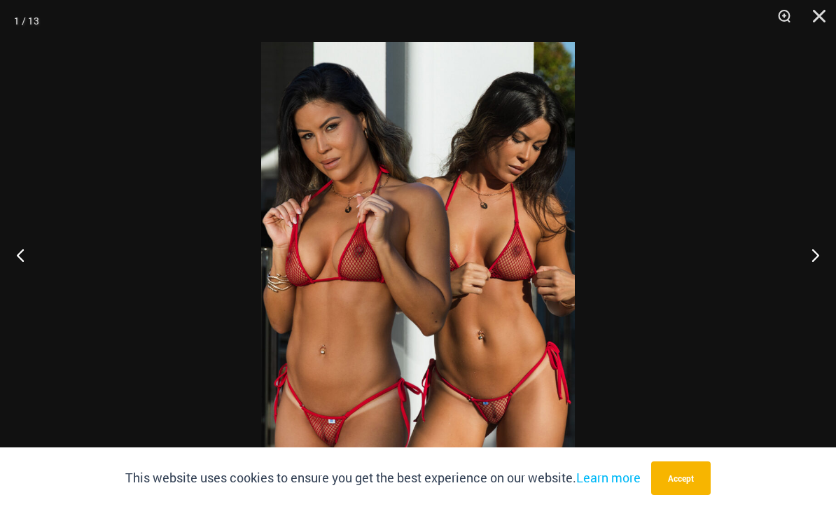
click at [827, 23] on button "Close" at bounding box center [813, 21] width 35 height 42
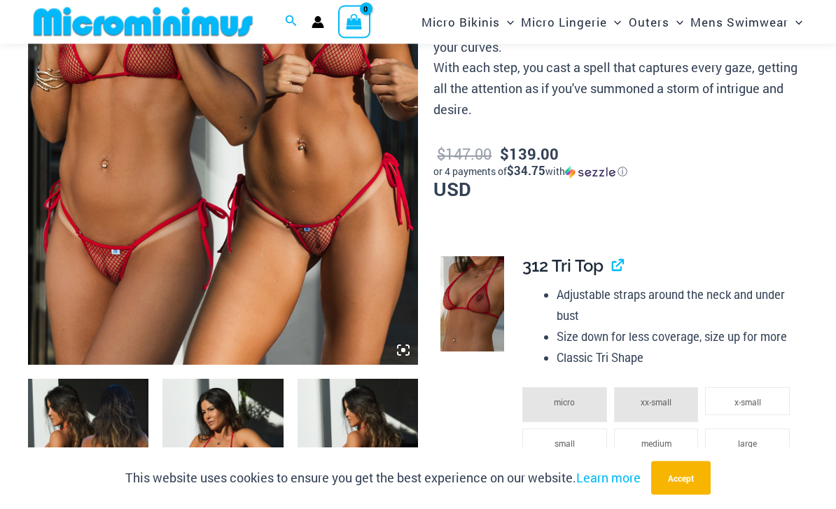
scroll to position [0, 0]
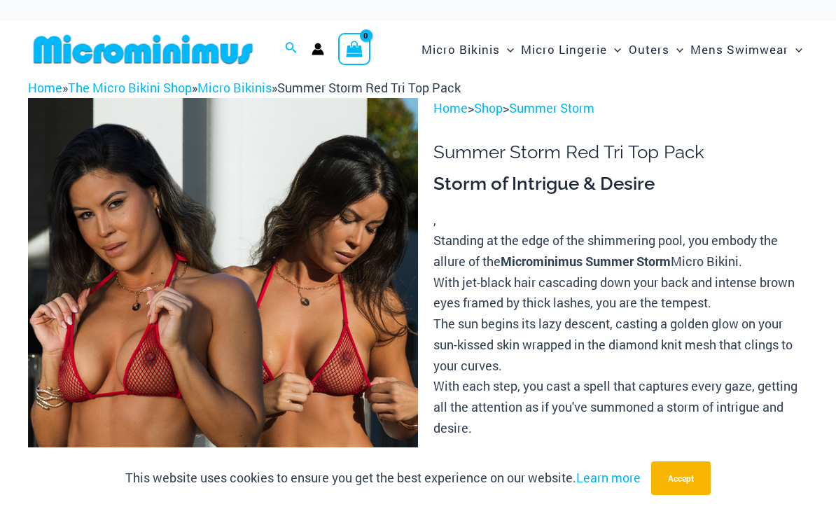
click at [270, 83] on link "Micro Bikinis" at bounding box center [234, 87] width 74 height 17
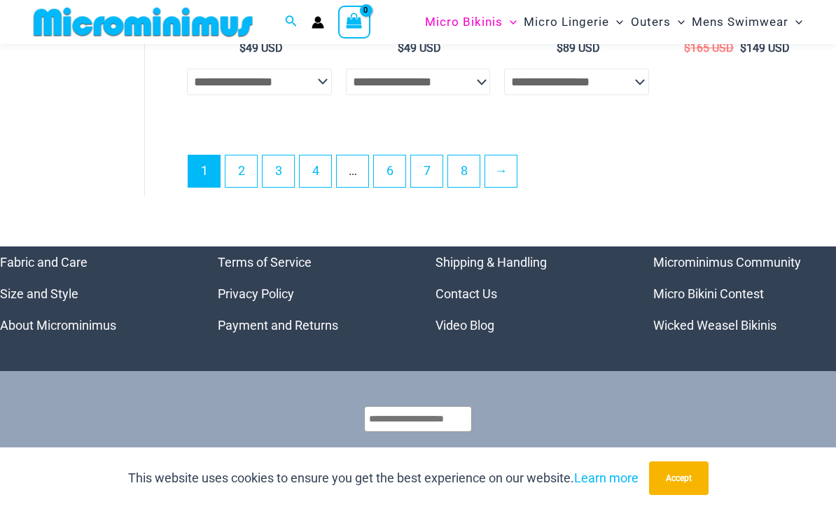
scroll to position [3252, 0]
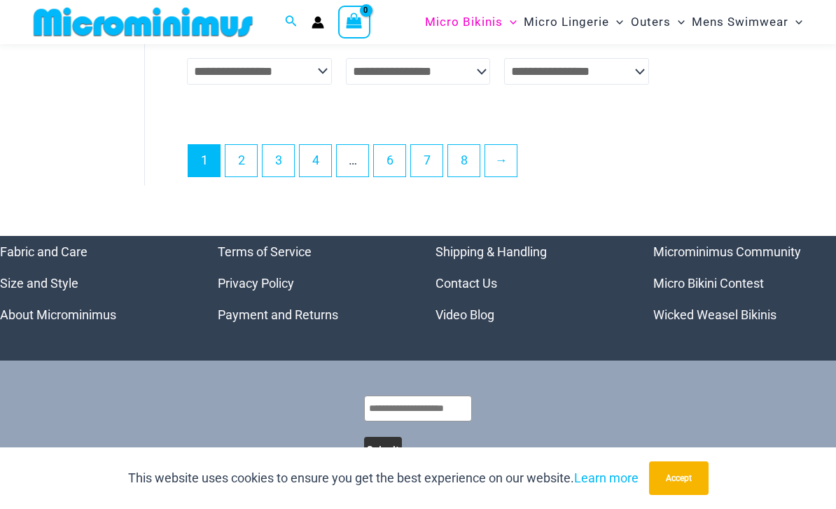
click at [246, 157] on link "2" at bounding box center [240, 160] width 31 height 31
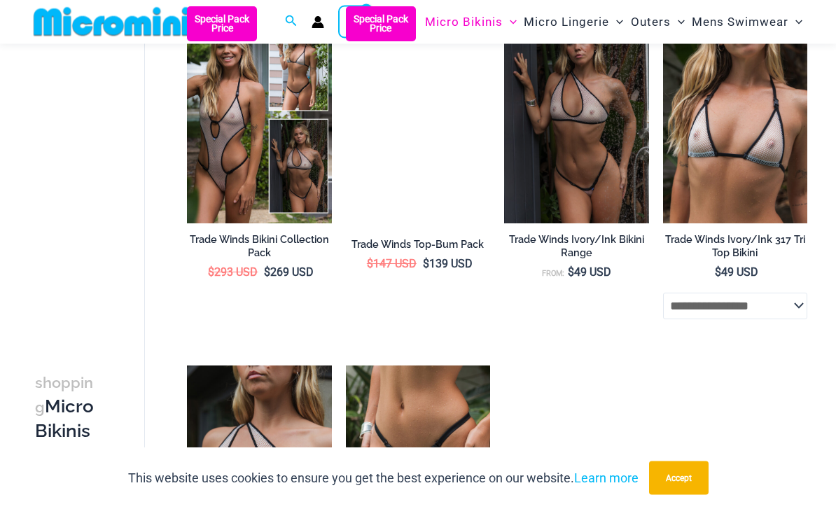
scroll to position [1599, 0]
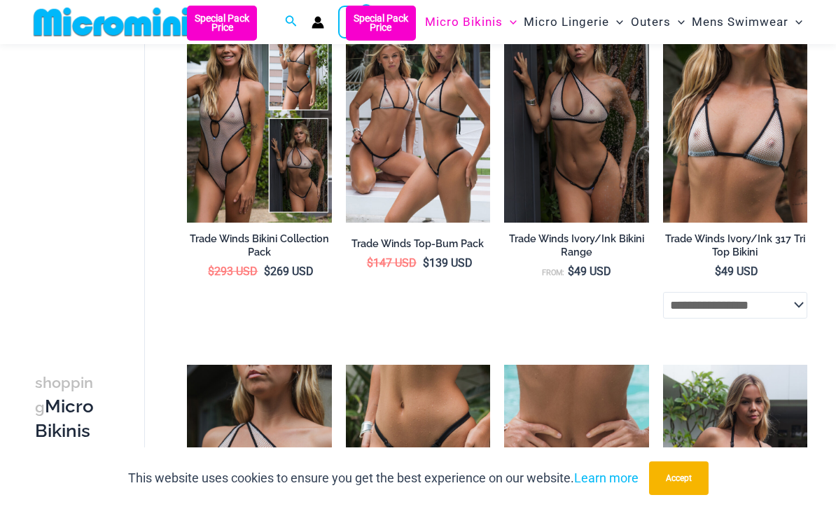
click at [504, 6] on img at bounding box center [504, 6] width 0 height 0
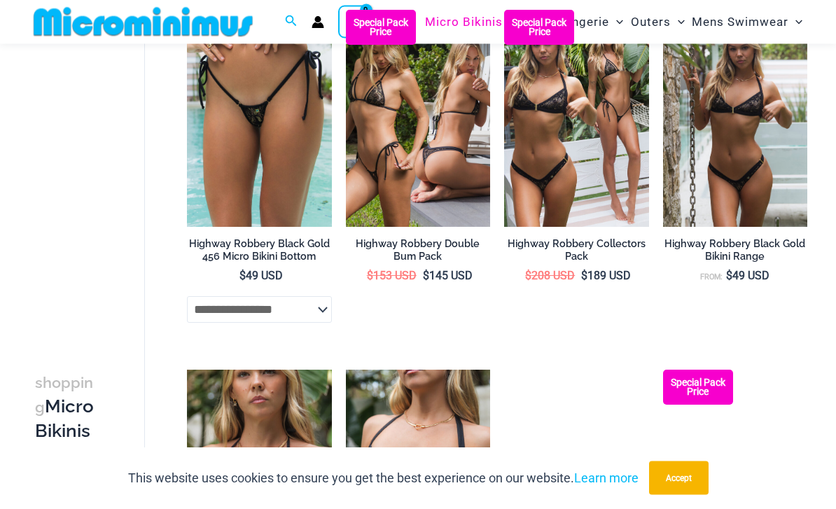
scroll to position [2313, 0]
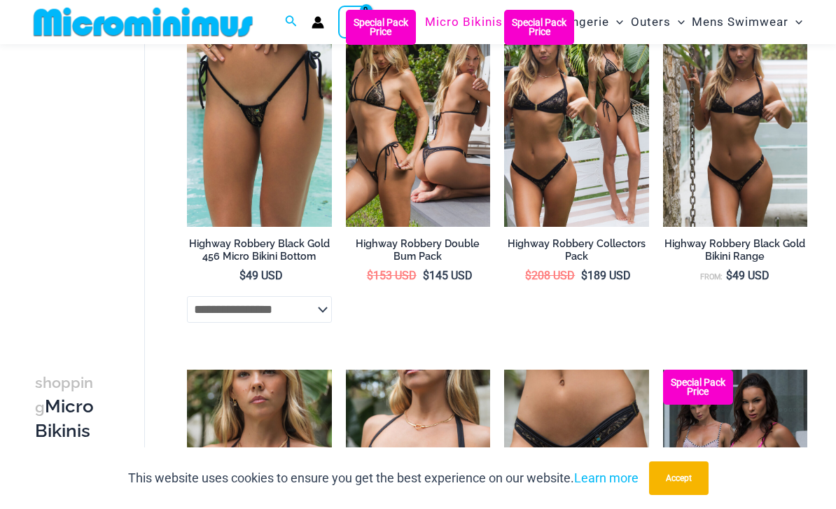
click at [504, 10] on img at bounding box center [504, 10] width 0 height 0
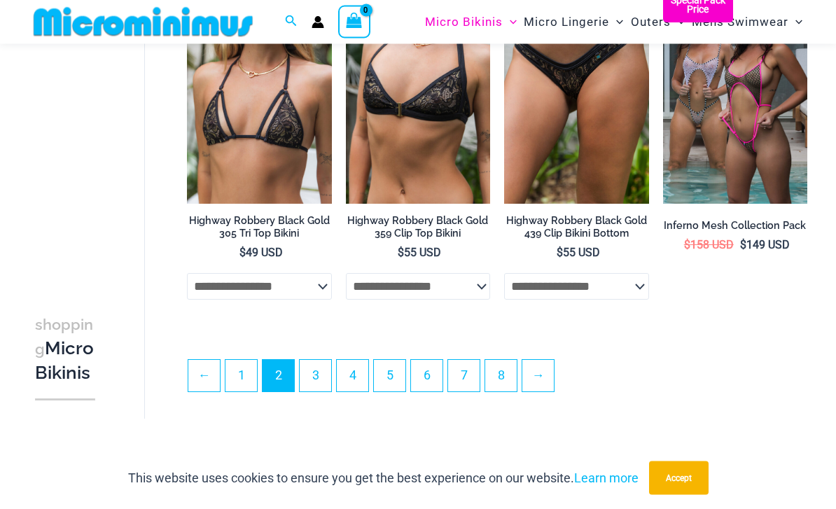
scroll to position [2695, 0]
click at [327, 360] on link "3" at bounding box center [315, 375] width 31 height 31
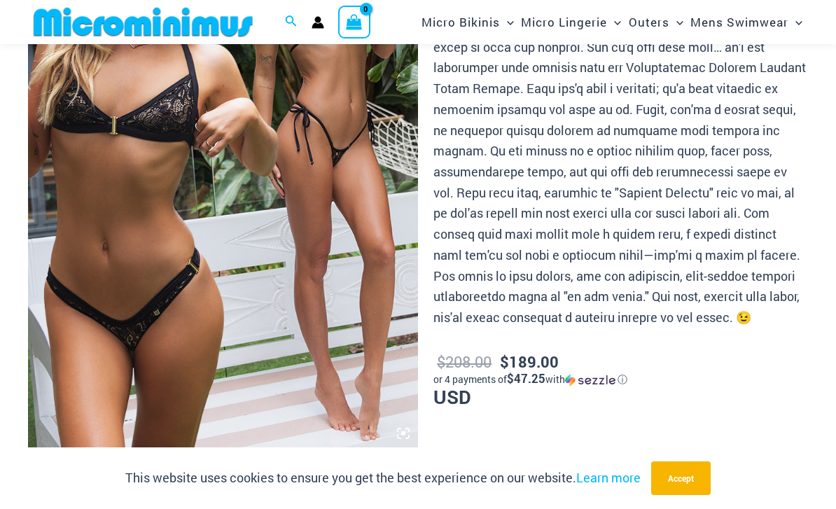
scroll to position [222, 0]
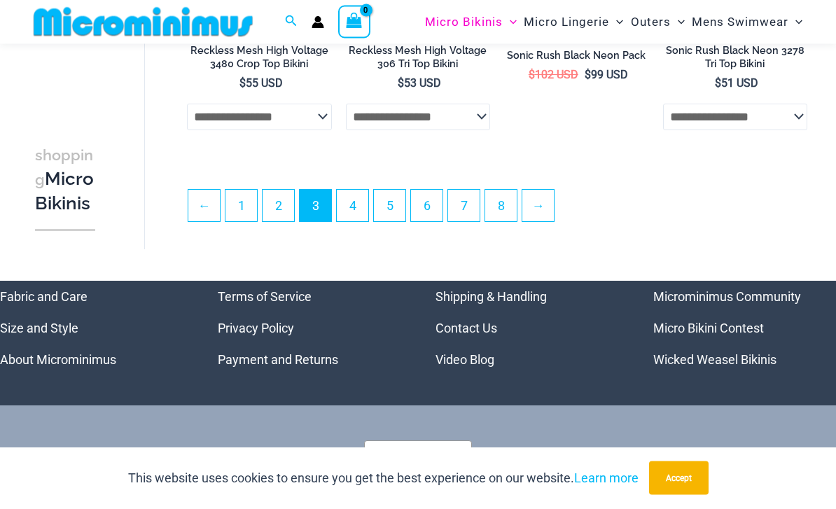
scroll to position [2852, 0]
click at [356, 213] on link "4" at bounding box center [352, 205] width 31 height 31
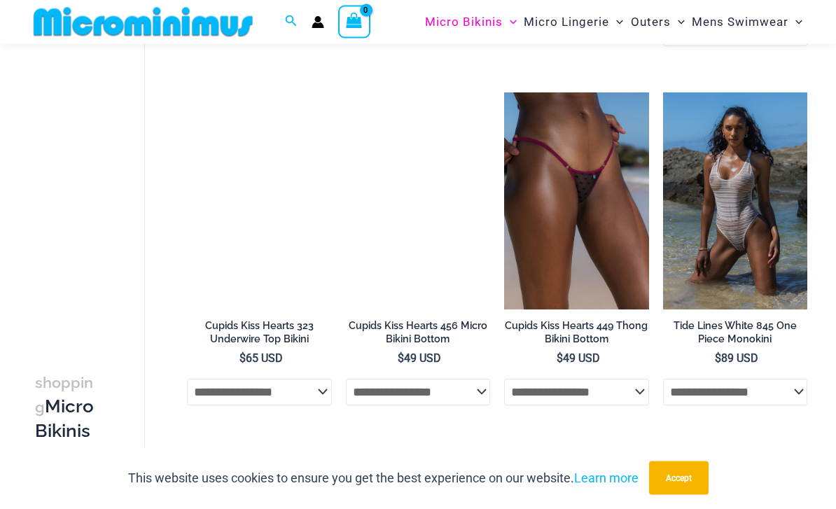
scroll to position [1503, 0]
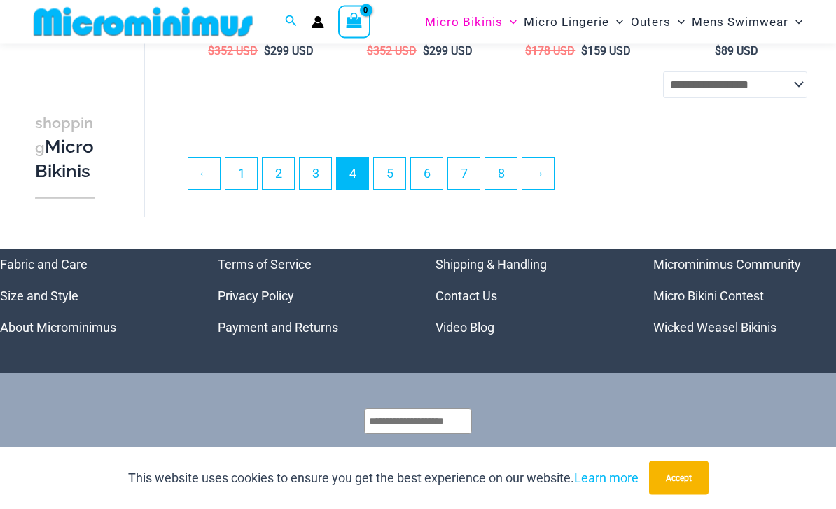
click at [393, 172] on link "5" at bounding box center [389, 173] width 31 height 31
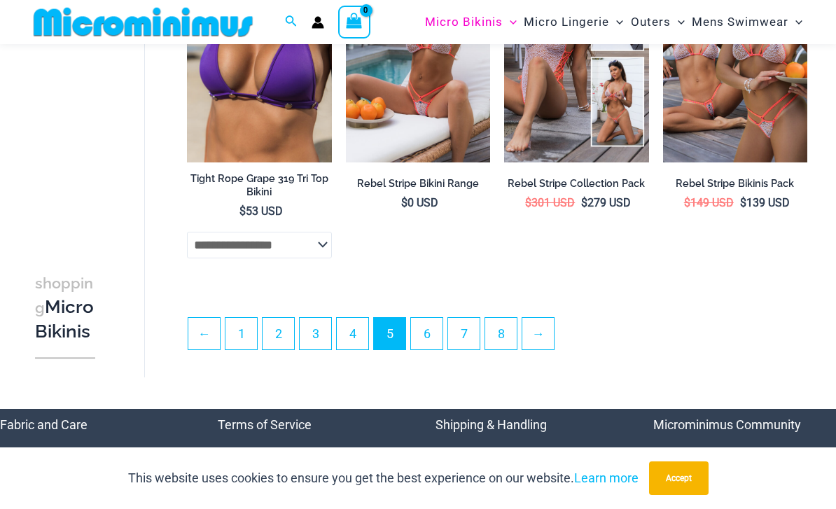
scroll to position [2723, 0]
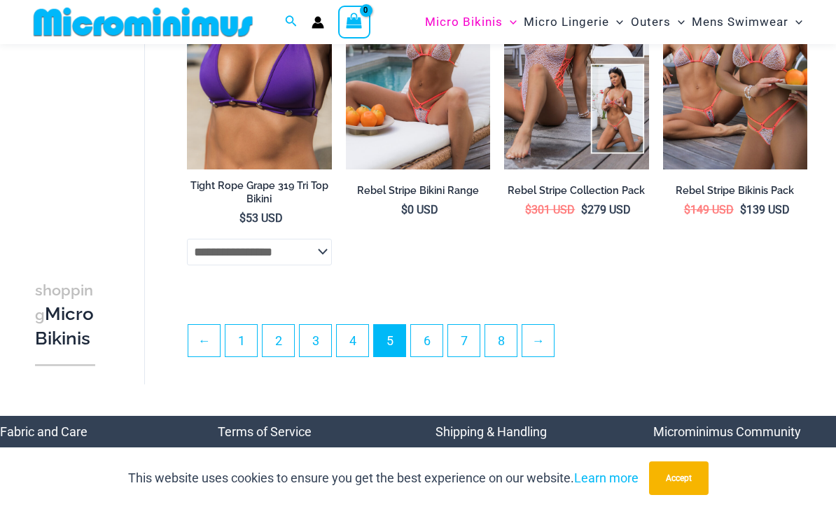
click at [437, 335] on link "6" at bounding box center [426, 340] width 31 height 31
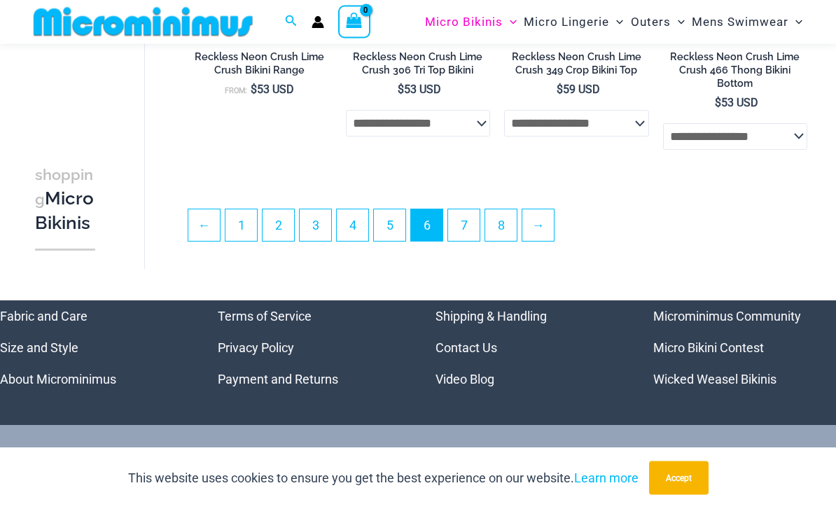
scroll to position [2884, 0]
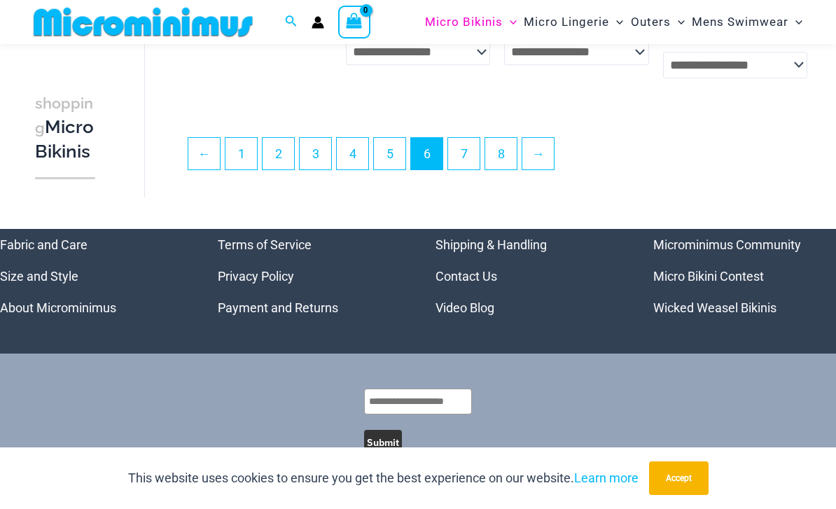
click at [468, 159] on link "7" at bounding box center [463, 153] width 31 height 31
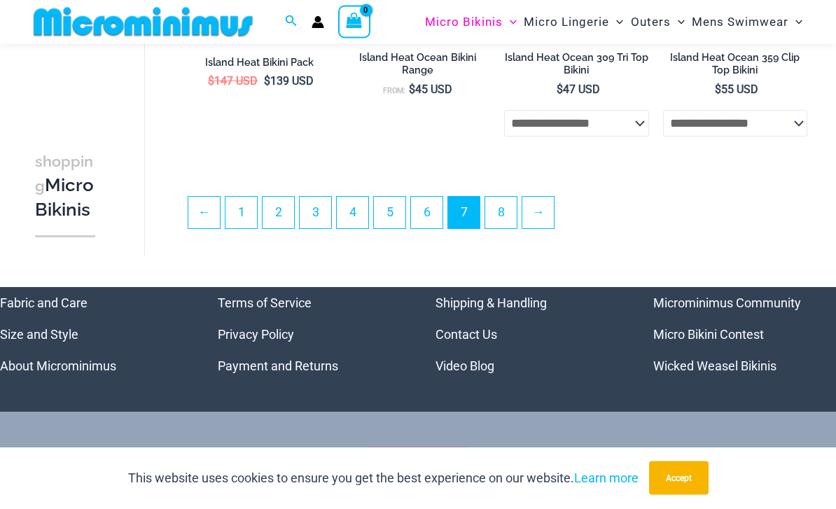
scroll to position [2884, 0]
click at [507, 197] on link "8" at bounding box center [500, 212] width 31 height 31
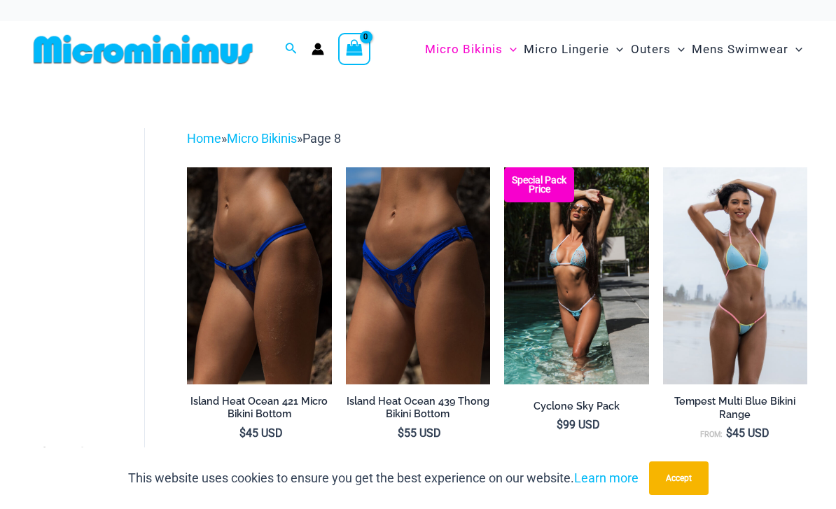
click at [73, 48] on img at bounding box center [143, 49] width 230 height 31
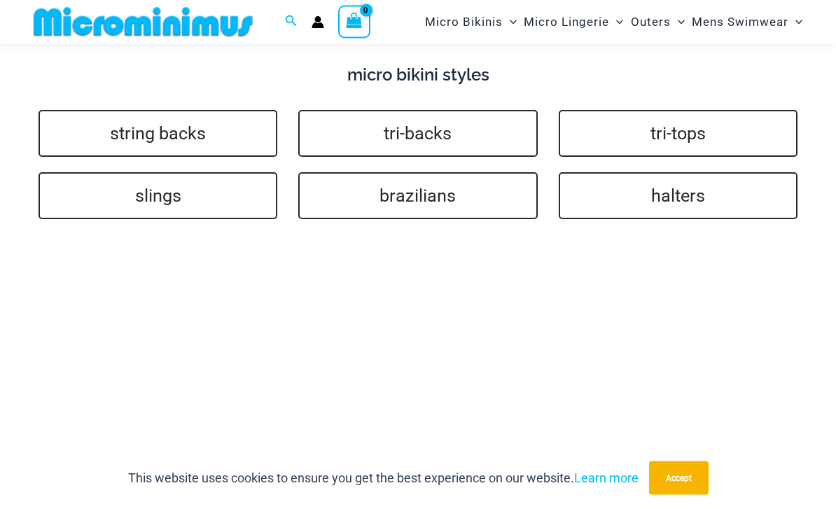
scroll to position [3008, 0]
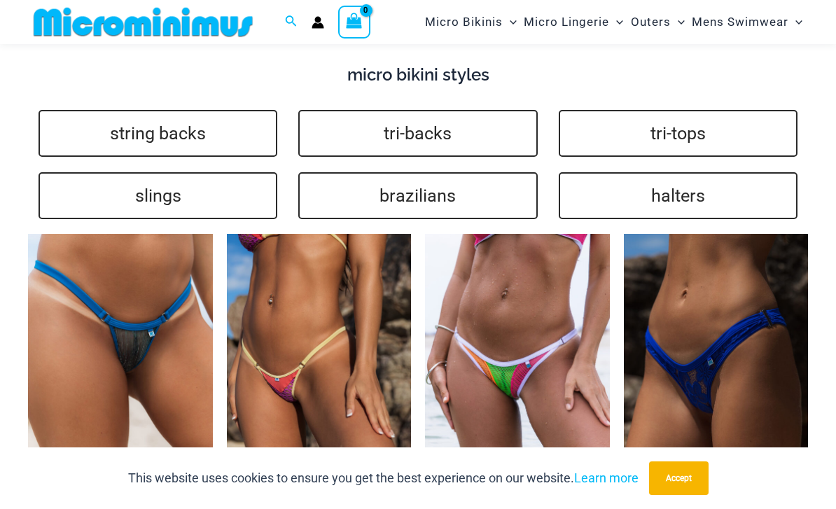
click at [624, 234] on img at bounding box center [624, 234] width 0 height 0
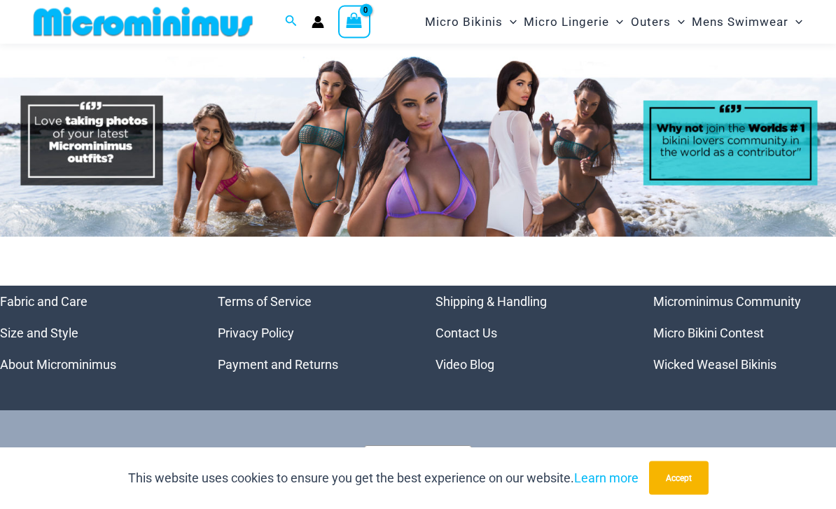
scroll to position [6110, 0]
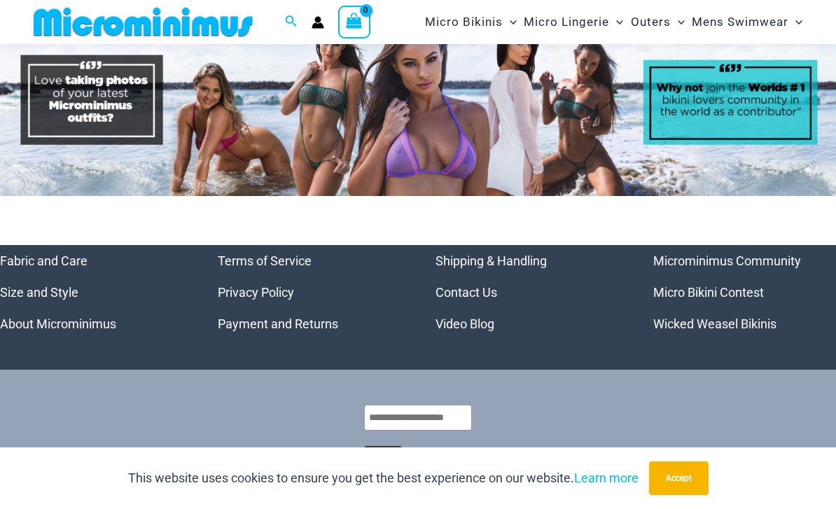
click at [757, 287] on link "Micro Bikini Contest" at bounding box center [708, 292] width 111 height 15
